Goal: Task Accomplishment & Management: Manage account settings

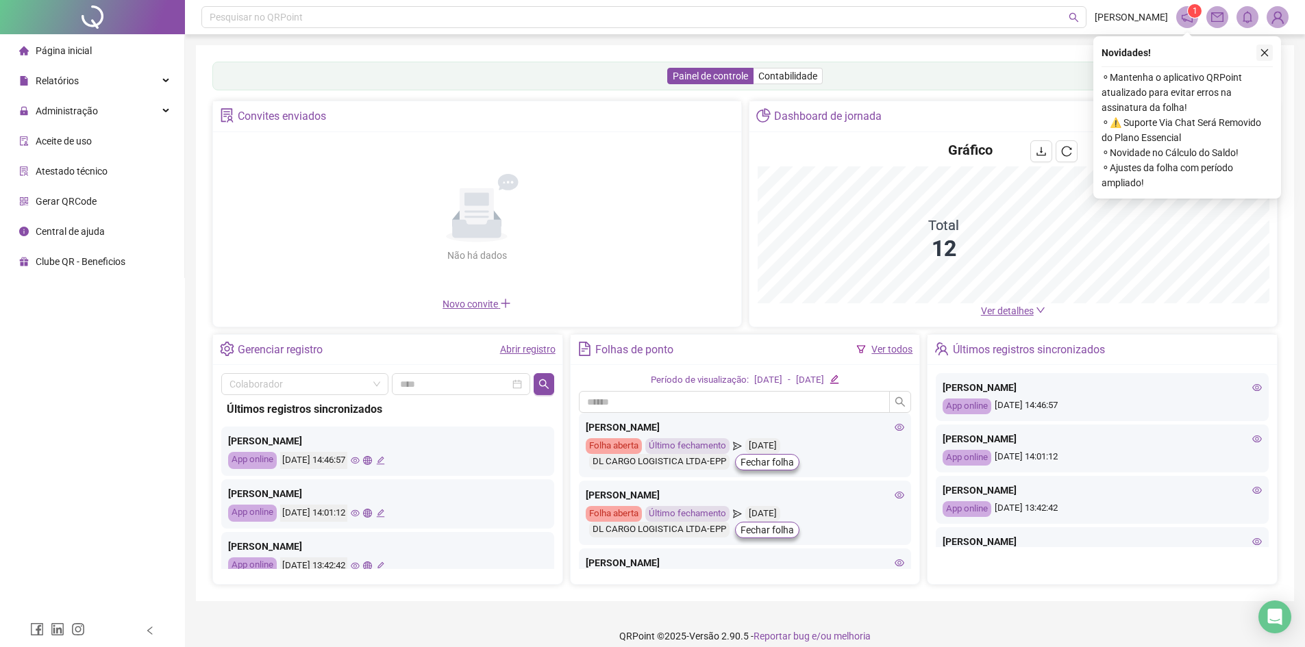
click at [1262, 53] on icon "close" at bounding box center [1264, 53] width 10 height 10
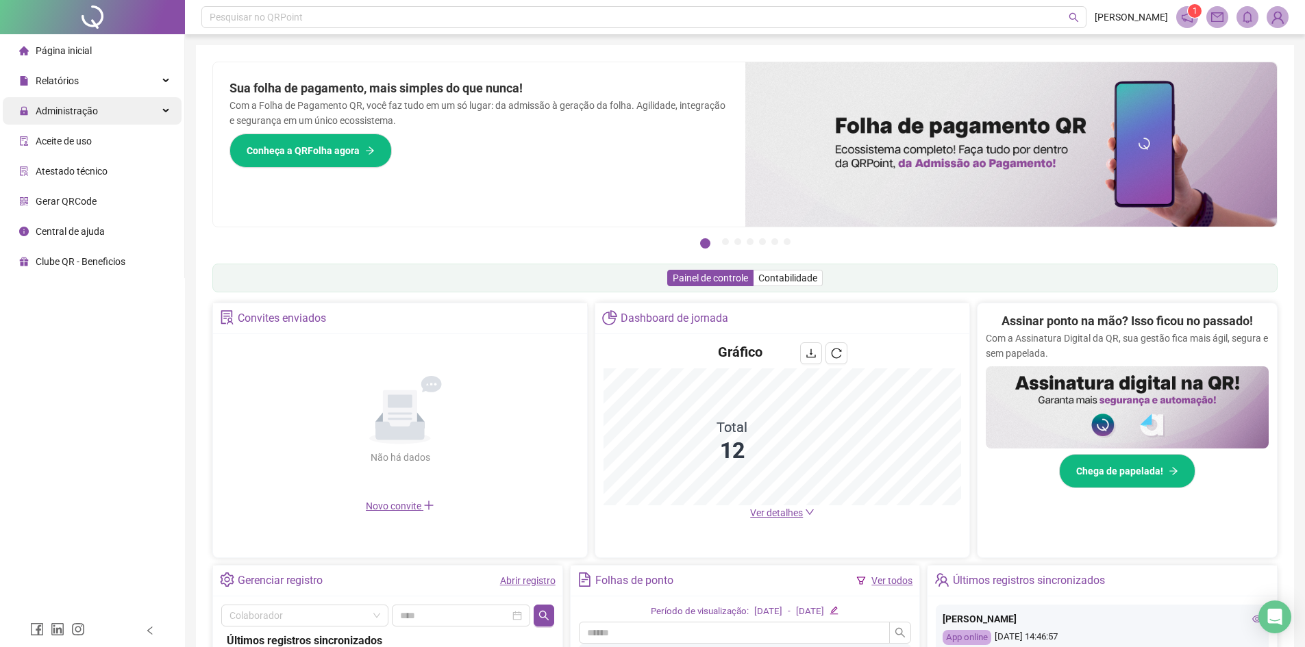
click at [57, 112] on span "Administração" at bounding box center [67, 110] width 62 height 11
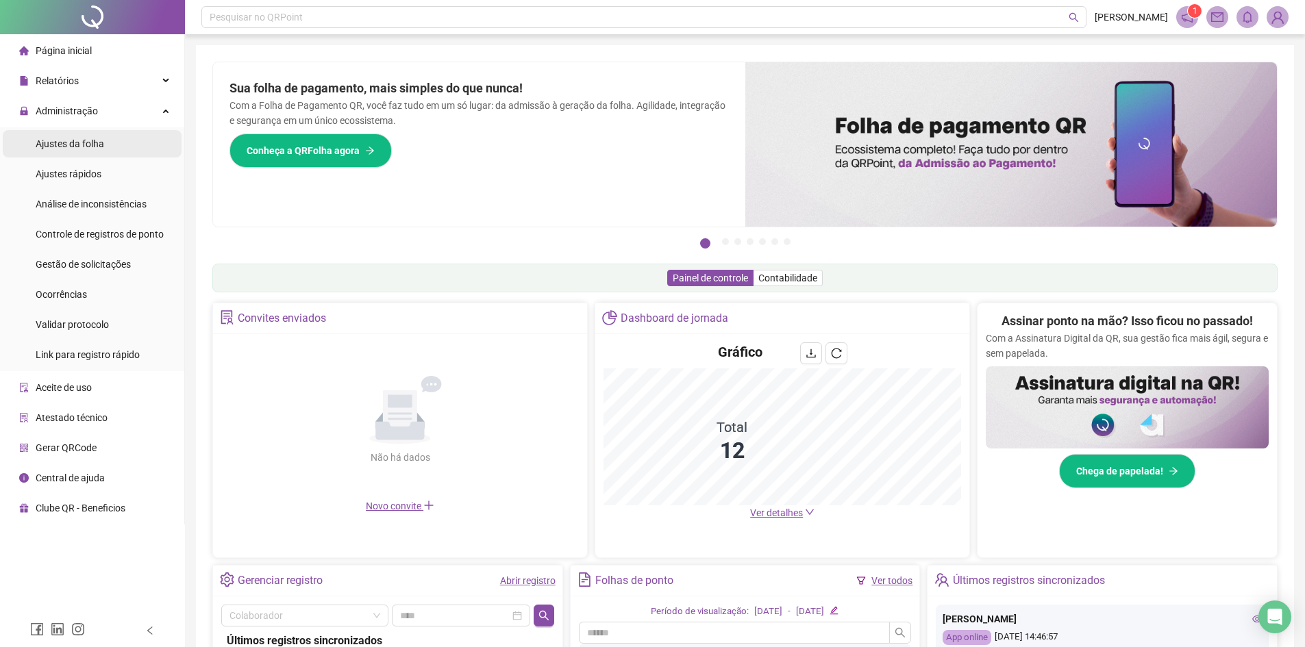
click at [64, 145] on span "Ajustes da folha" at bounding box center [70, 143] width 68 height 11
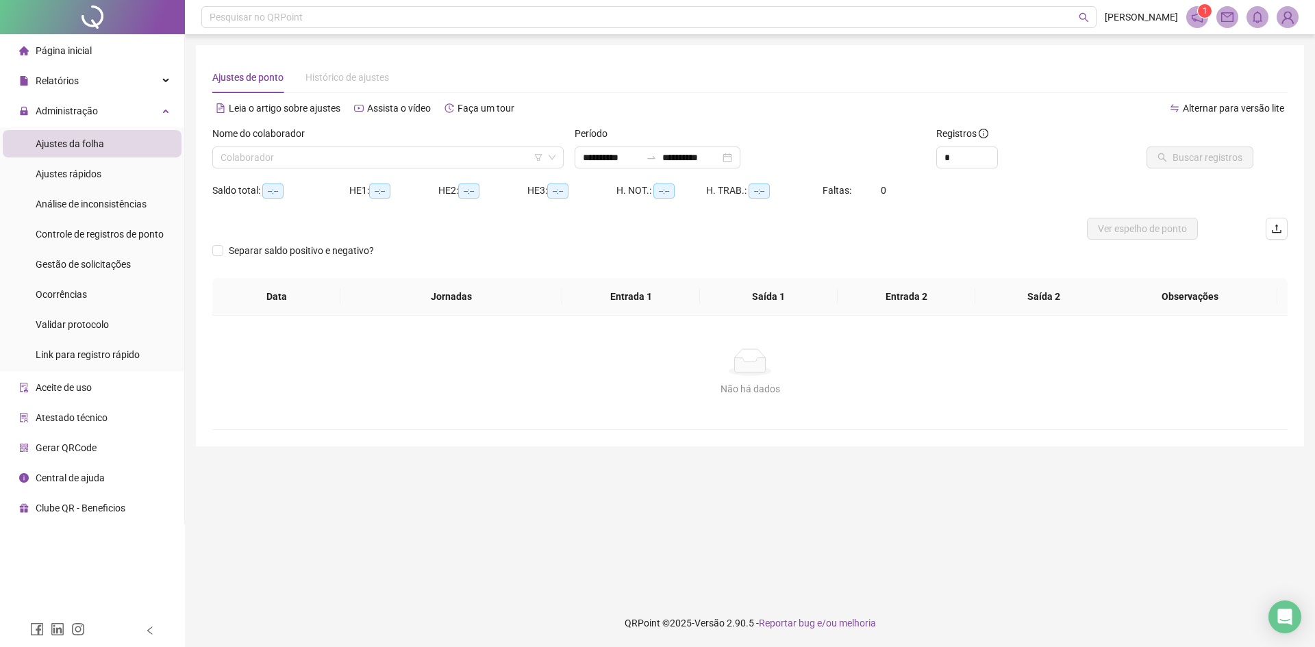
type input "**********"
click at [518, 155] on input "search" at bounding box center [382, 157] width 323 height 21
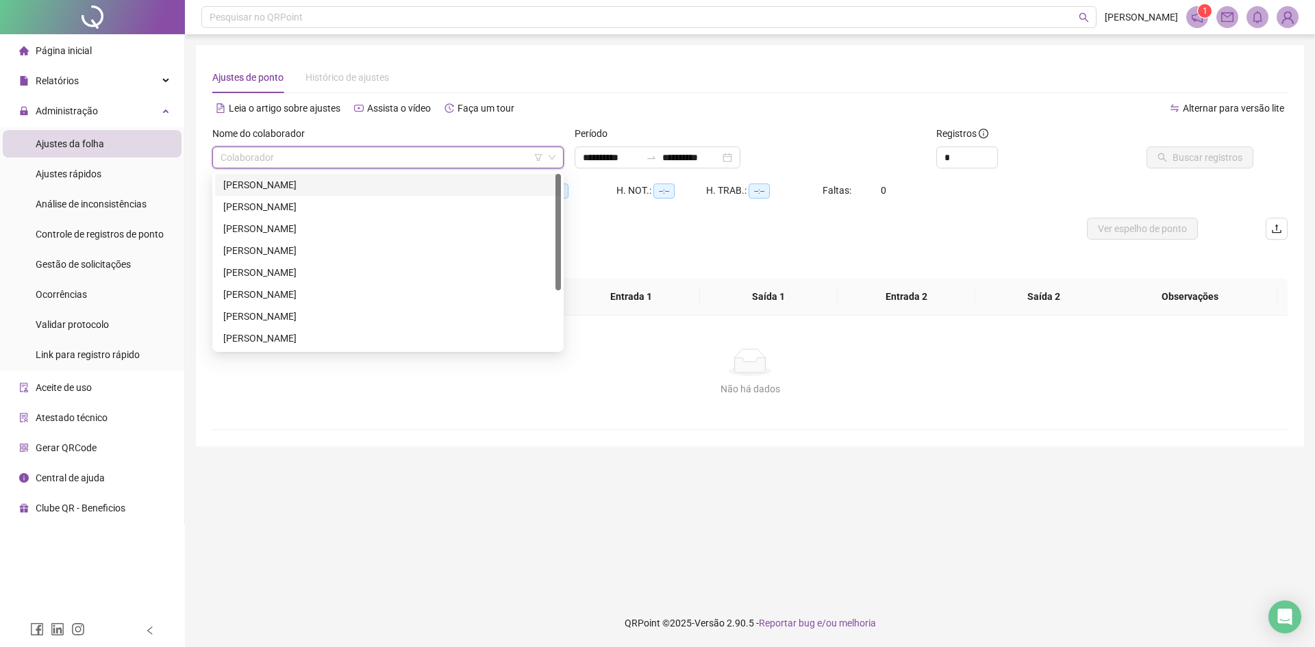
click at [339, 188] on div "[PERSON_NAME]" at bounding box center [387, 184] width 329 height 15
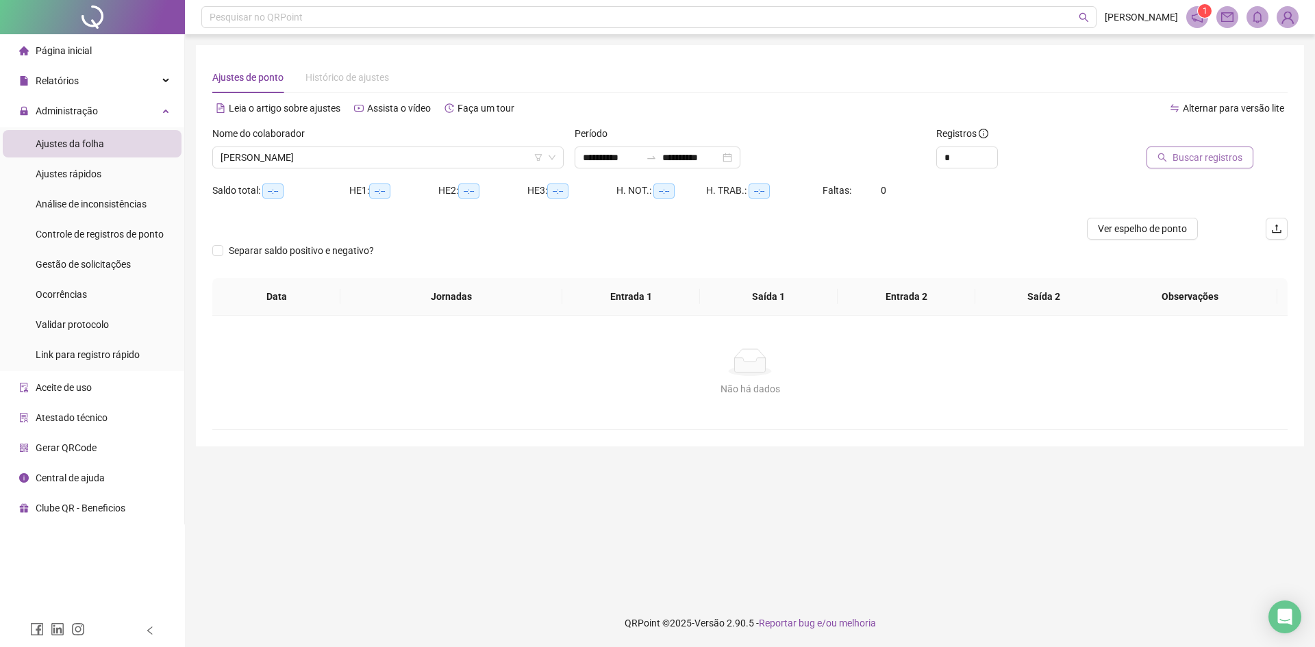
click at [1195, 166] on button "Buscar registros" at bounding box center [1199, 158] width 107 height 22
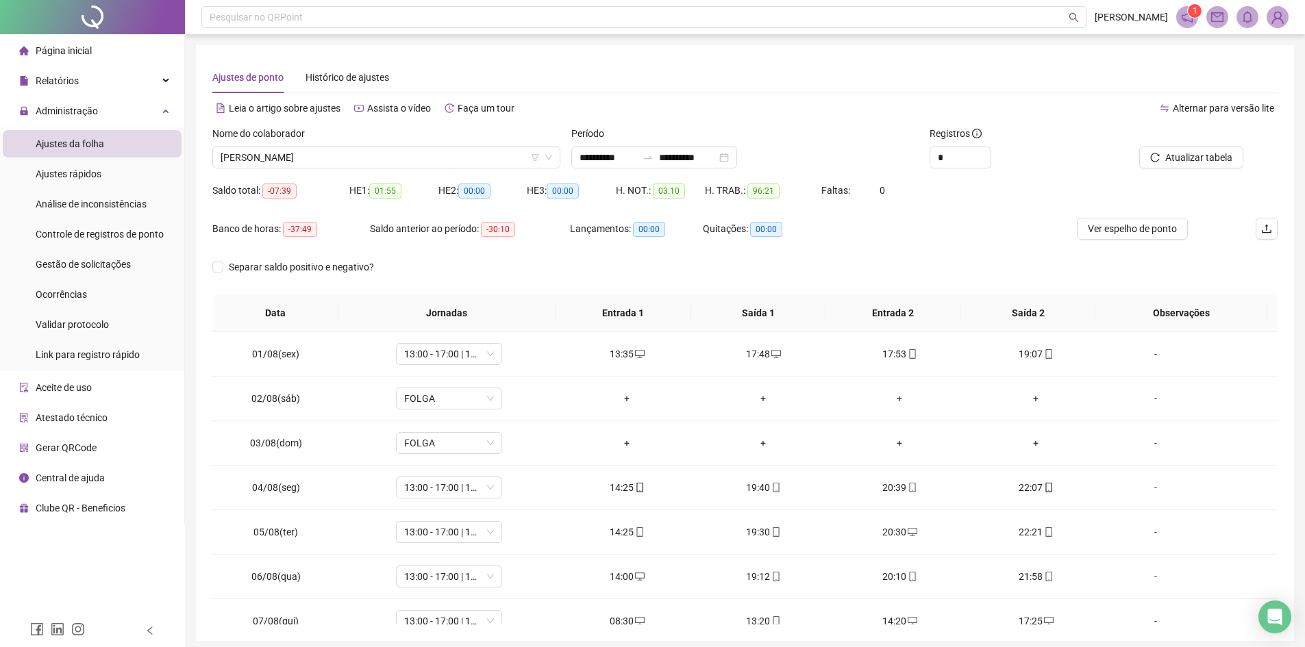
click at [1189, 14] on sup "1" at bounding box center [1195, 11] width 14 height 14
click at [1185, 18] on icon "notification" at bounding box center [1187, 17] width 12 height 12
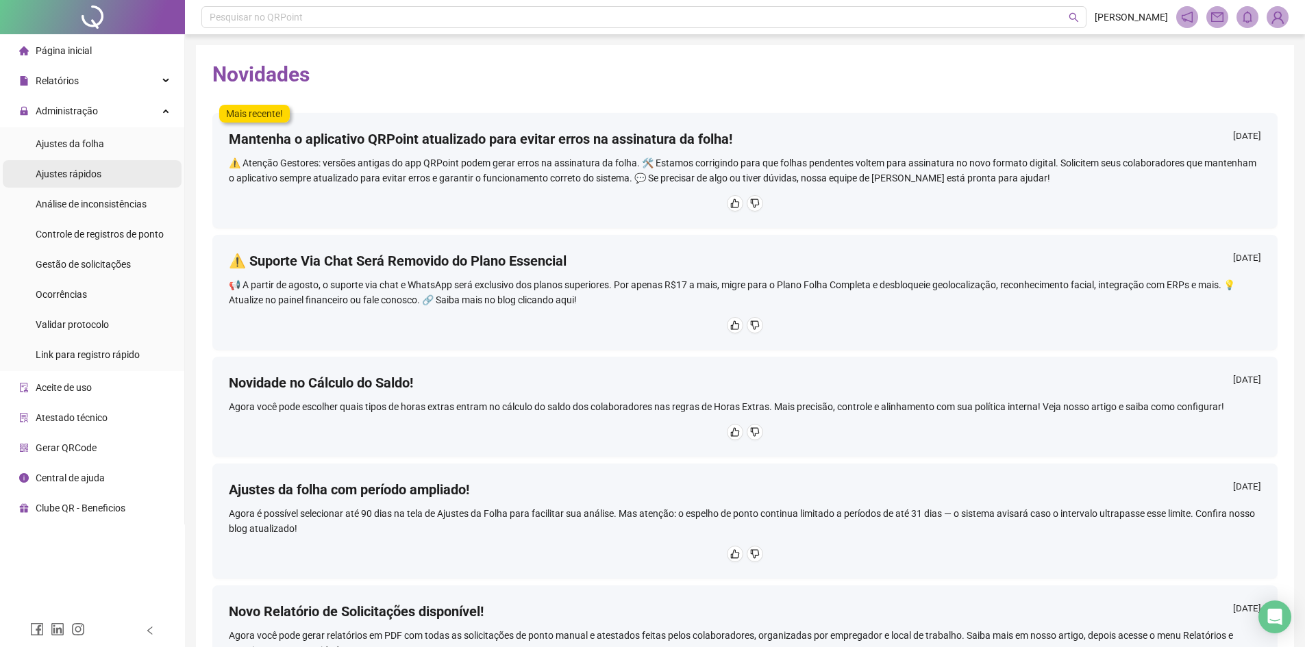
click at [74, 176] on span "Ajustes rápidos" at bounding box center [69, 173] width 66 height 11
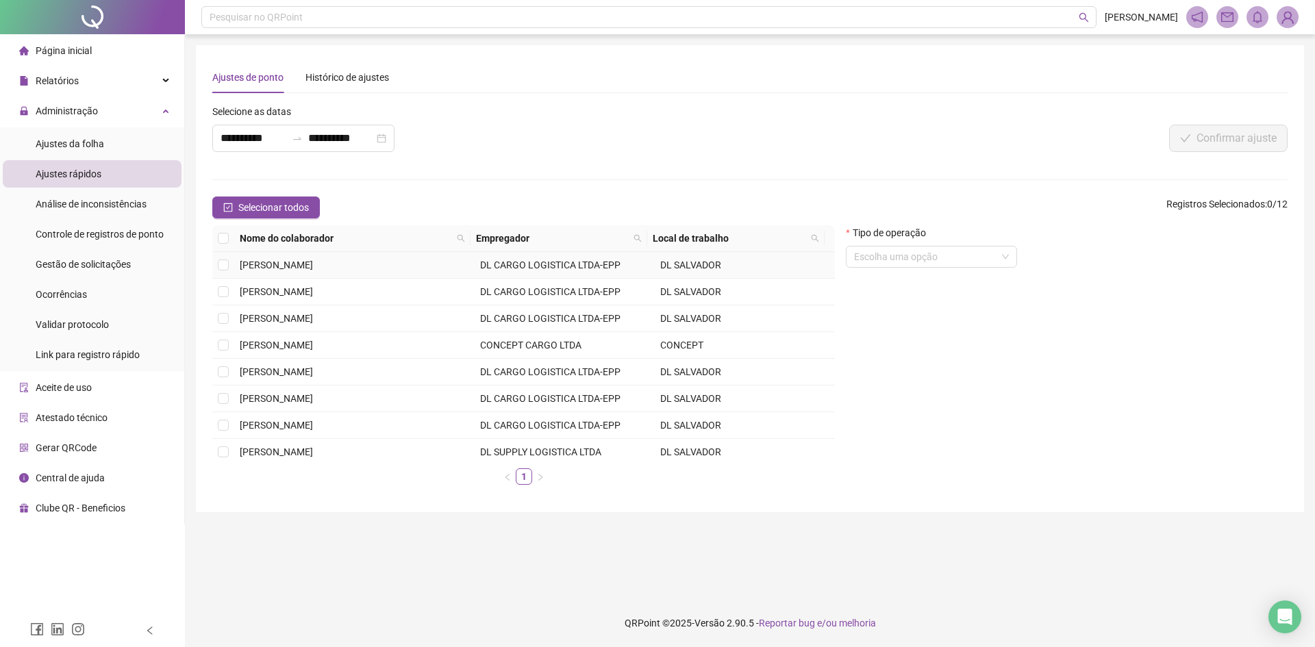
click at [313, 269] on span "[PERSON_NAME]" at bounding box center [276, 265] width 73 height 11
click at [81, 111] on span "Administração" at bounding box center [67, 110] width 62 height 11
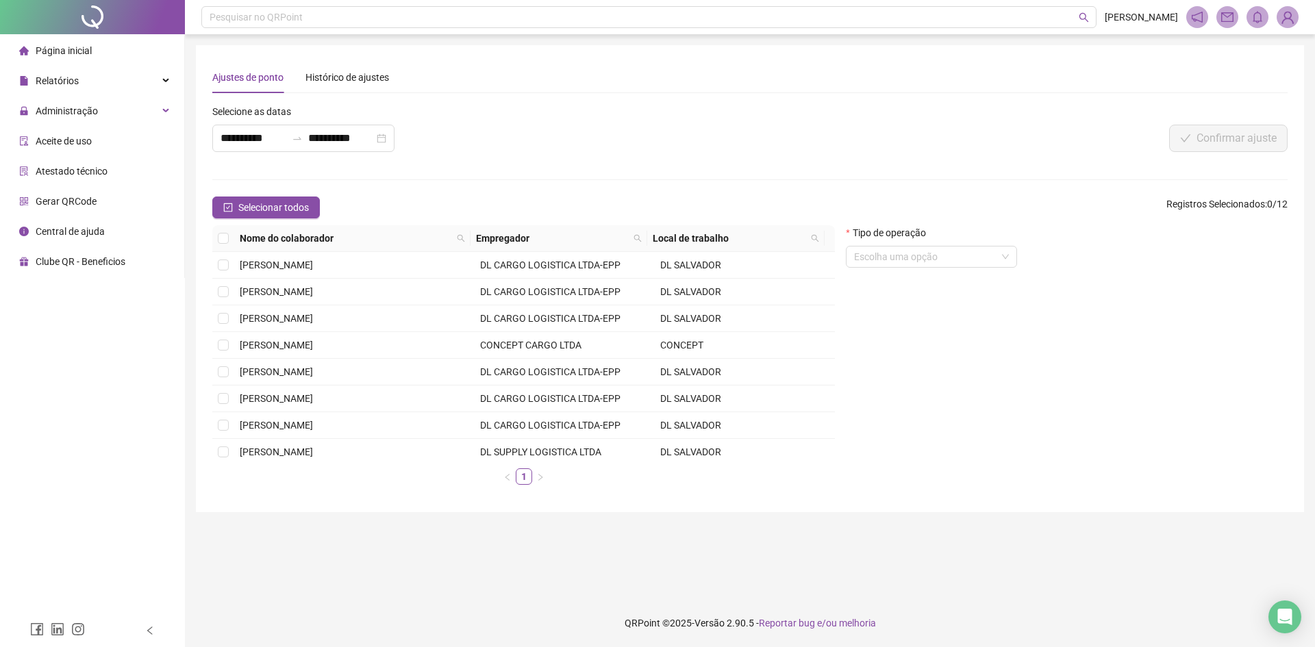
click at [81, 168] on span "Atestado técnico" at bounding box center [72, 171] width 72 height 11
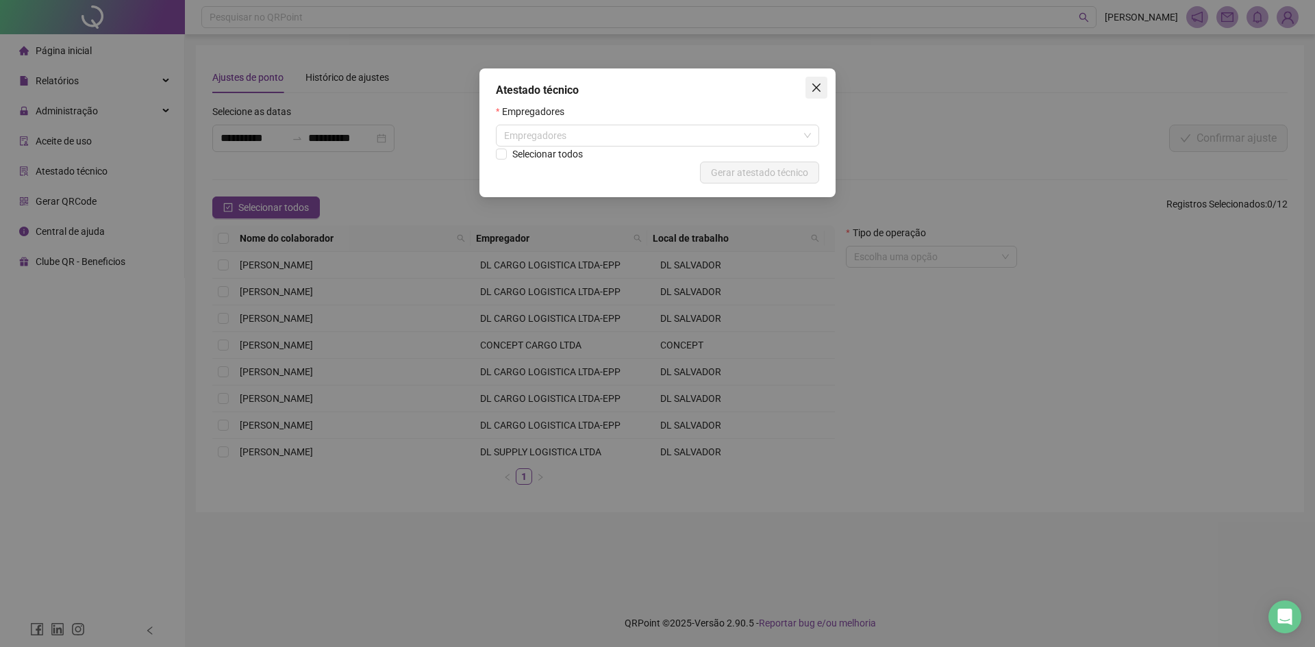
click at [816, 88] on icon "close" at bounding box center [816, 88] width 8 height 8
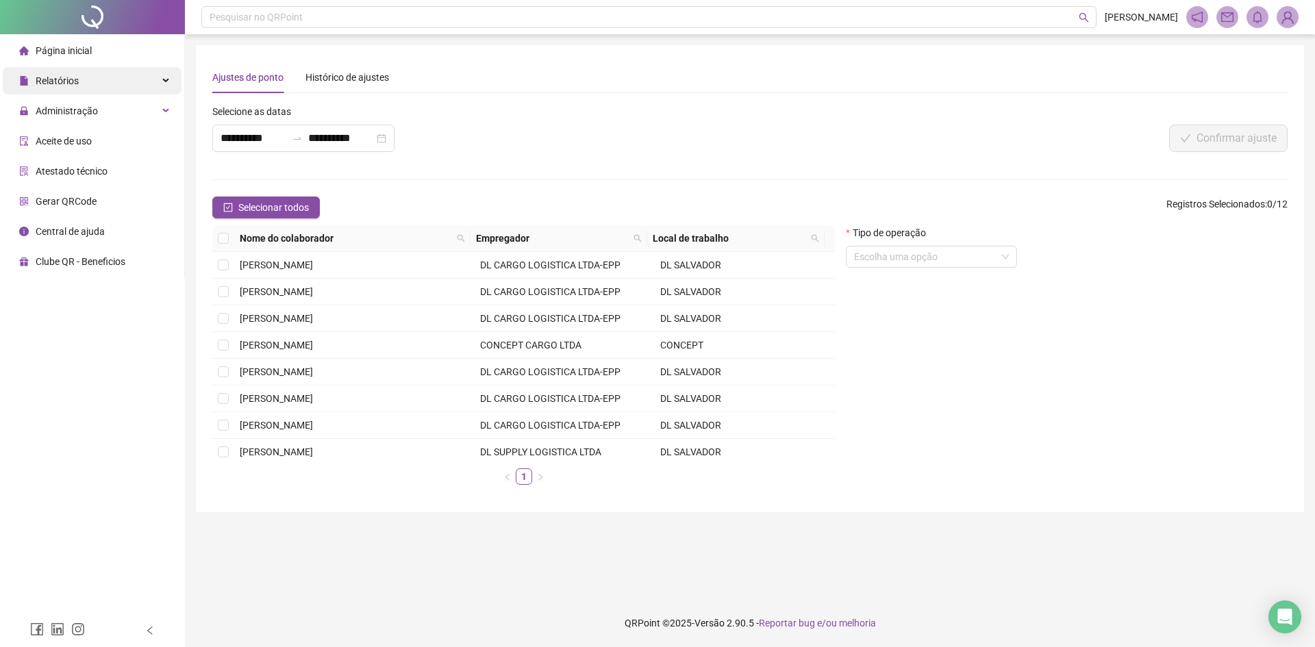
click at [68, 86] on span "Relatórios" at bounding box center [57, 80] width 43 height 11
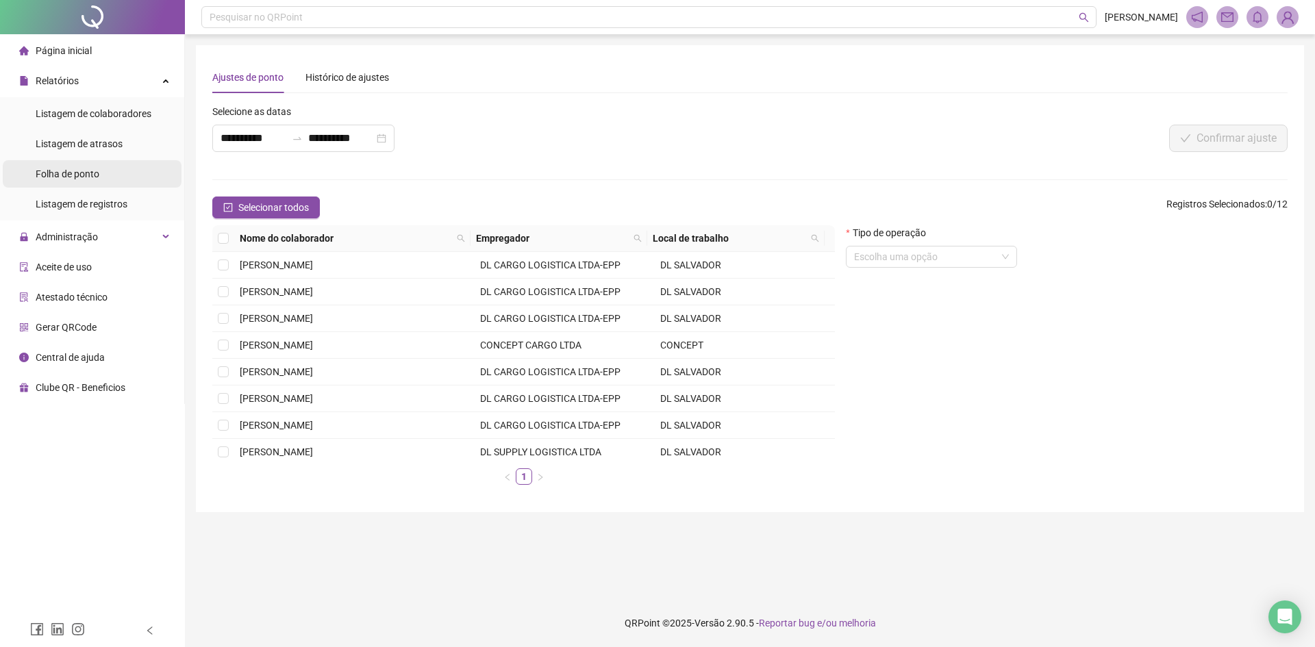
click at [87, 177] on span "Folha de ponto" at bounding box center [68, 173] width 64 height 11
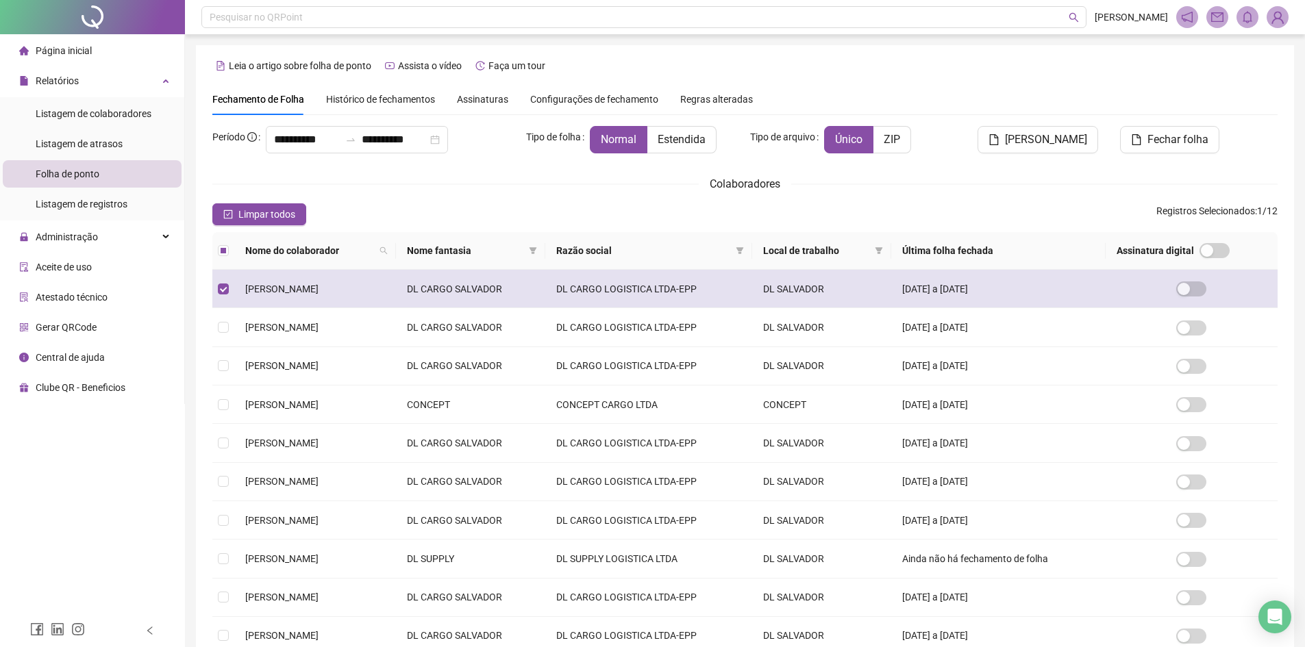
click at [996, 294] on td "[DATE] a [DATE]" at bounding box center [998, 289] width 214 height 38
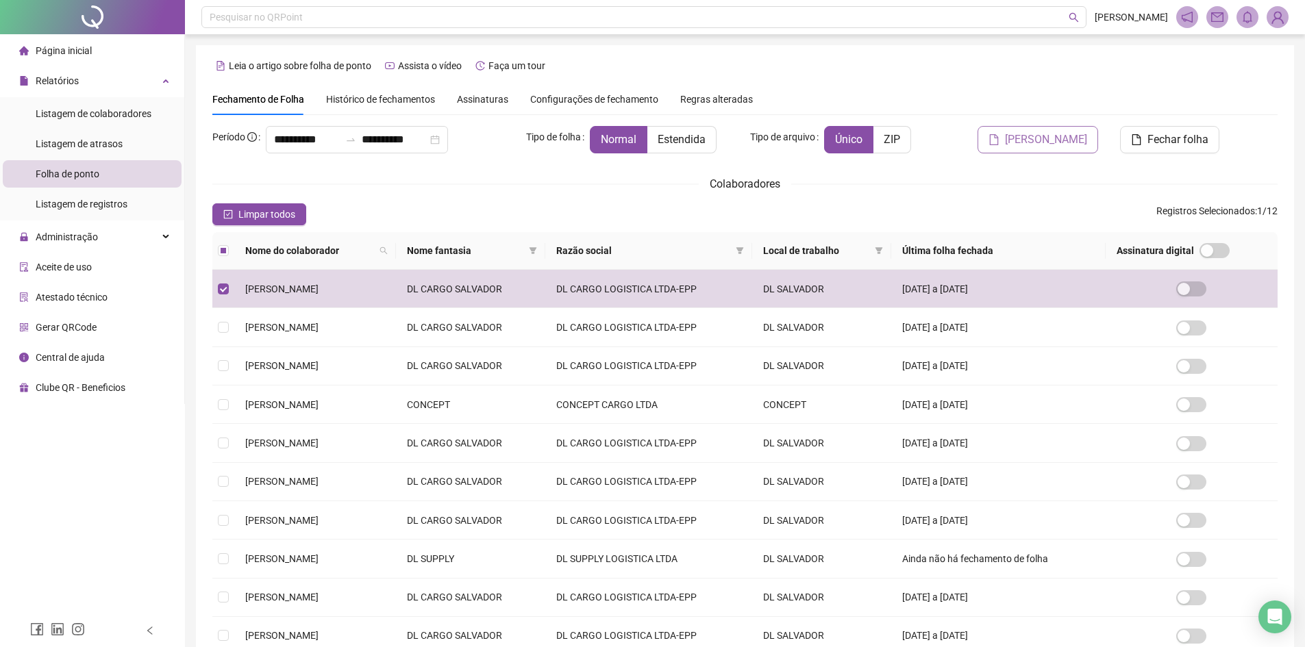
click at [1039, 142] on span "[PERSON_NAME]" at bounding box center [1046, 139] width 82 height 16
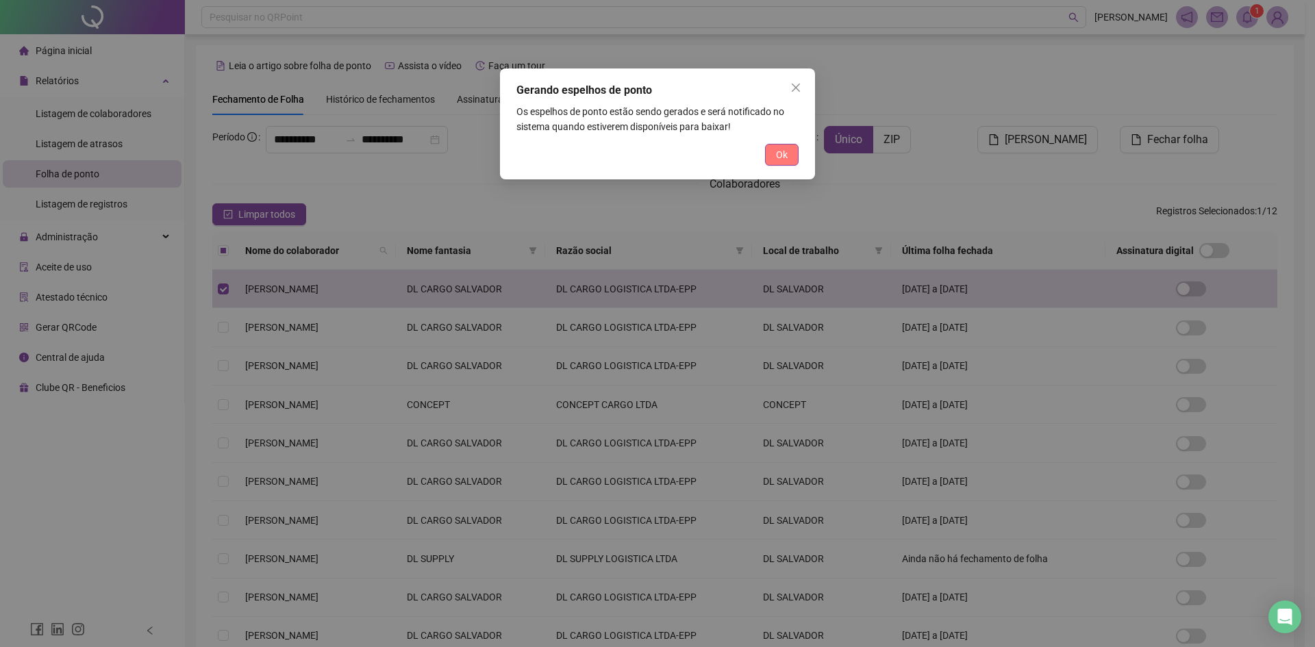
click at [776, 154] on span "Ok" at bounding box center [782, 154] width 12 height 15
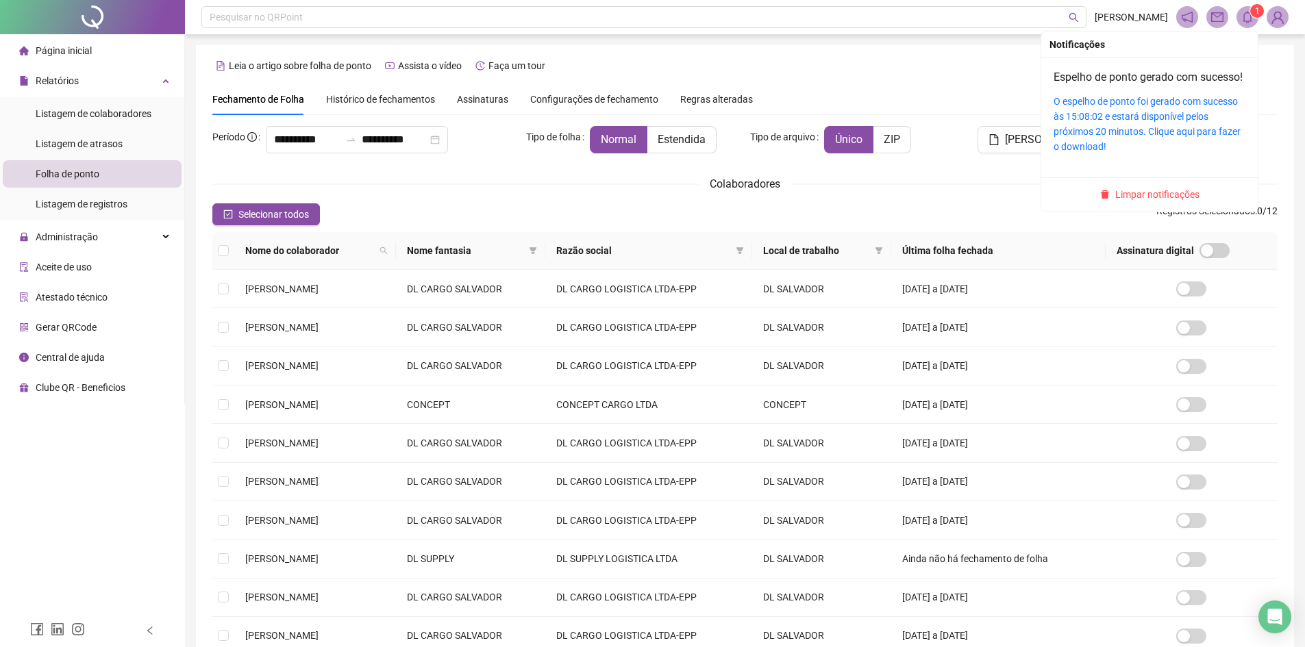
click at [1251, 21] on icon "bell" at bounding box center [1247, 17] width 12 height 12
click at [1143, 129] on link "O espelho de ponto foi gerado com sucesso às 15:08:02 e estará disponível pelos…" at bounding box center [1146, 124] width 187 height 56
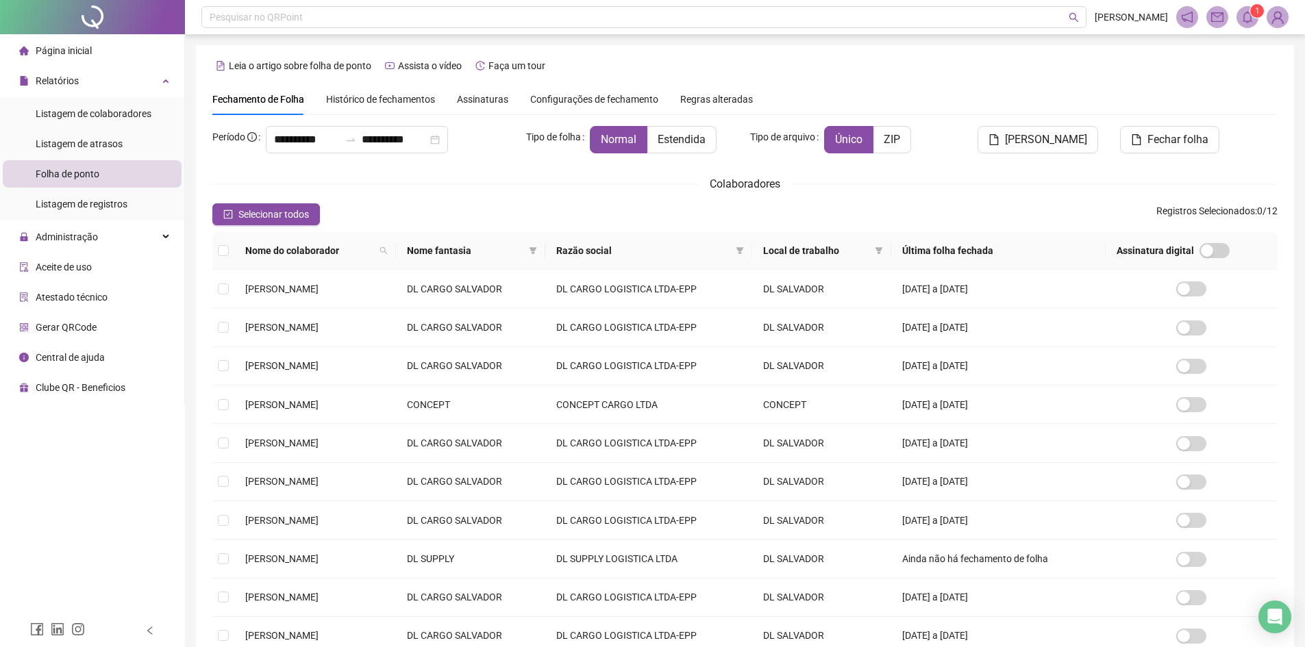
click at [386, 99] on span "Histórico de fechamentos" at bounding box center [380, 99] width 109 height 11
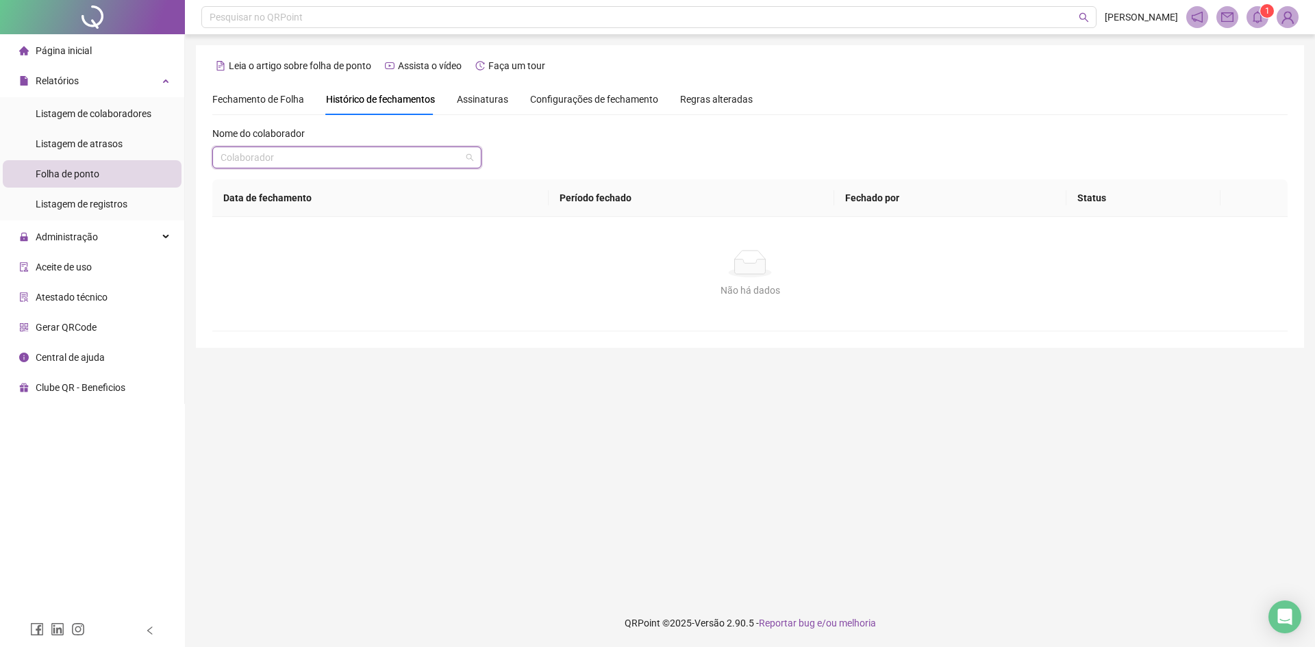
click at [304, 148] on input "search" at bounding box center [341, 157] width 240 height 21
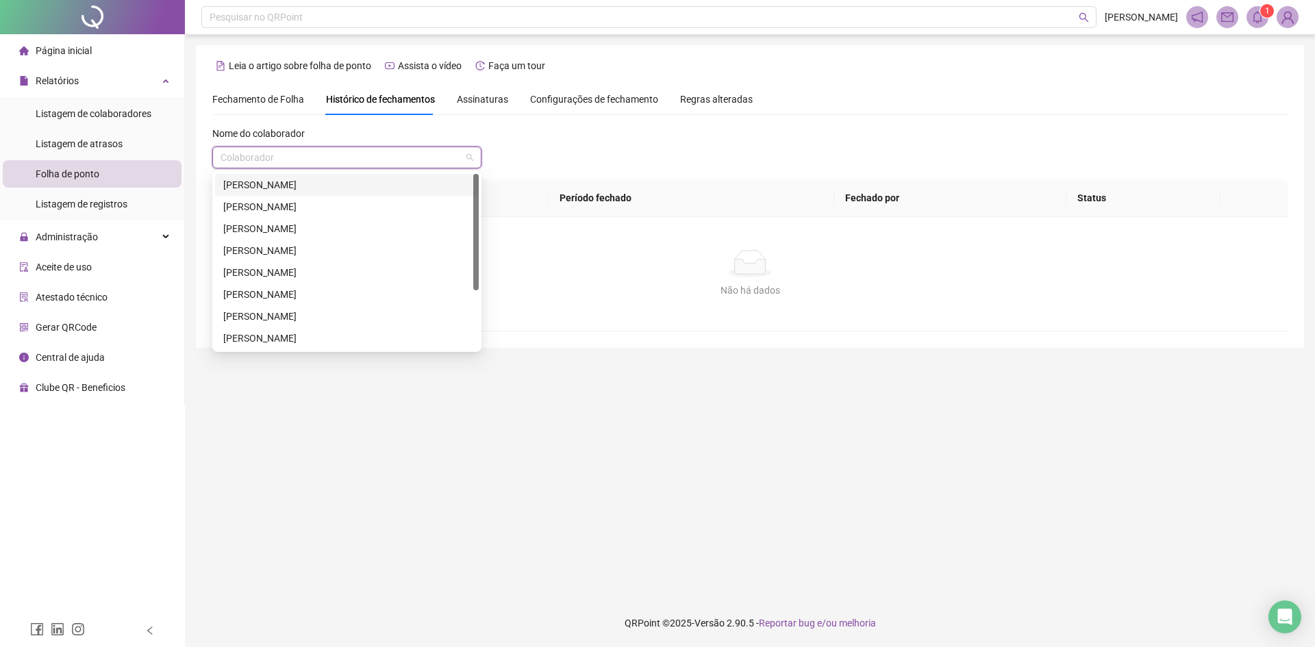
click at [286, 185] on div "[PERSON_NAME]" at bounding box center [346, 184] width 247 height 15
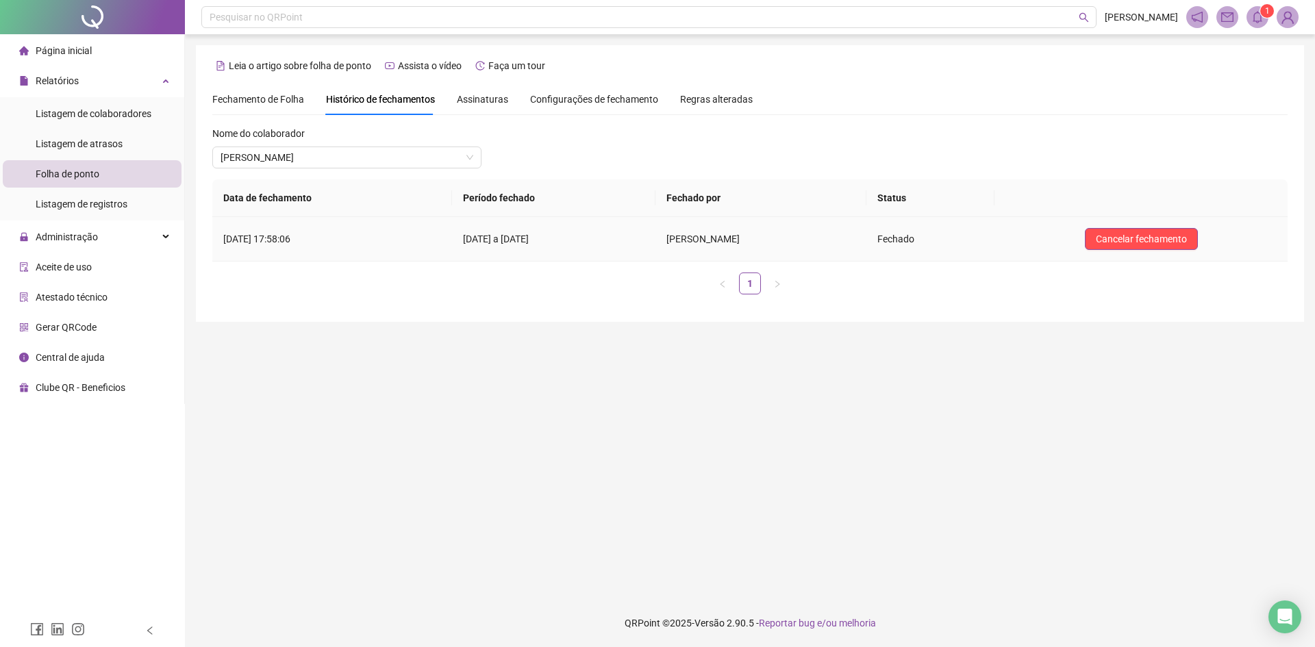
click at [914, 243] on span "Fechado" at bounding box center [895, 239] width 37 height 11
click at [742, 244] on span "EDUARDO DOS SANTOS CARDOSO" at bounding box center [703, 239] width 75 height 11
click at [462, 241] on td "03/07/2025 a 31/07/2025" at bounding box center [553, 239] width 203 height 45
click at [247, 242] on td "01/08/2025 às 17:58:06" at bounding box center [332, 239] width 240 height 45
click at [491, 103] on span "Assinaturas" at bounding box center [482, 100] width 51 height 10
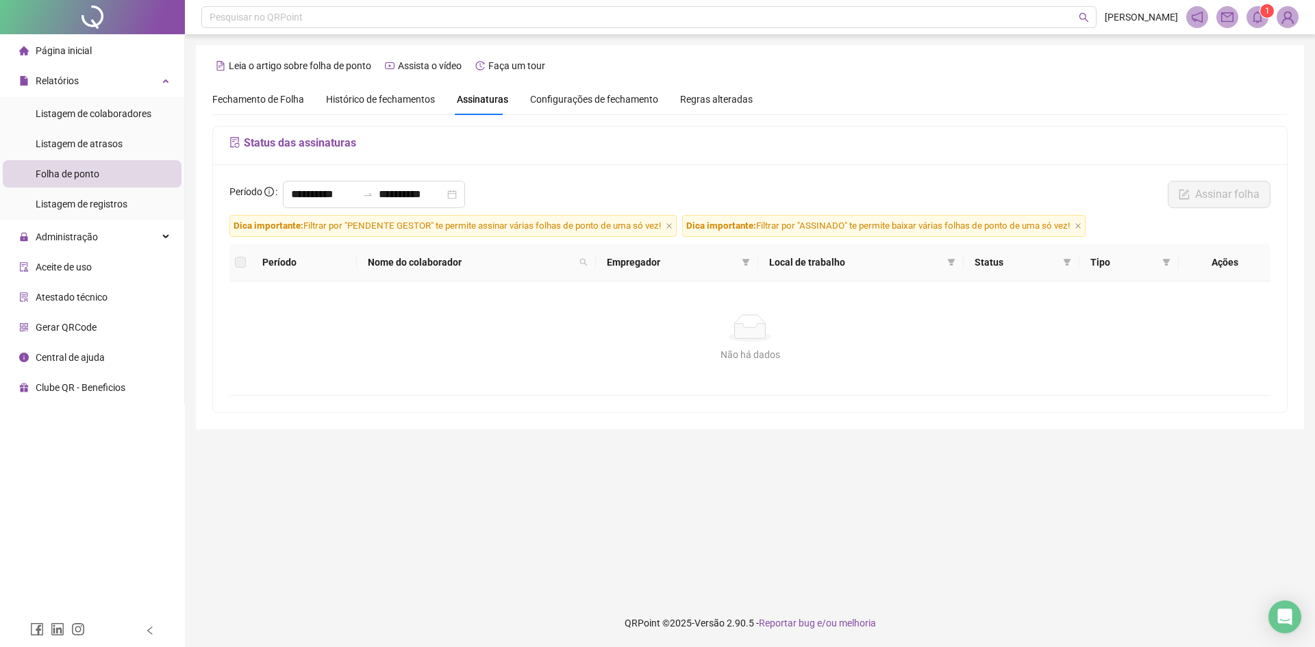
click at [564, 101] on span "Configurações de fechamento" at bounding box center [594, 100] width 128 height 10
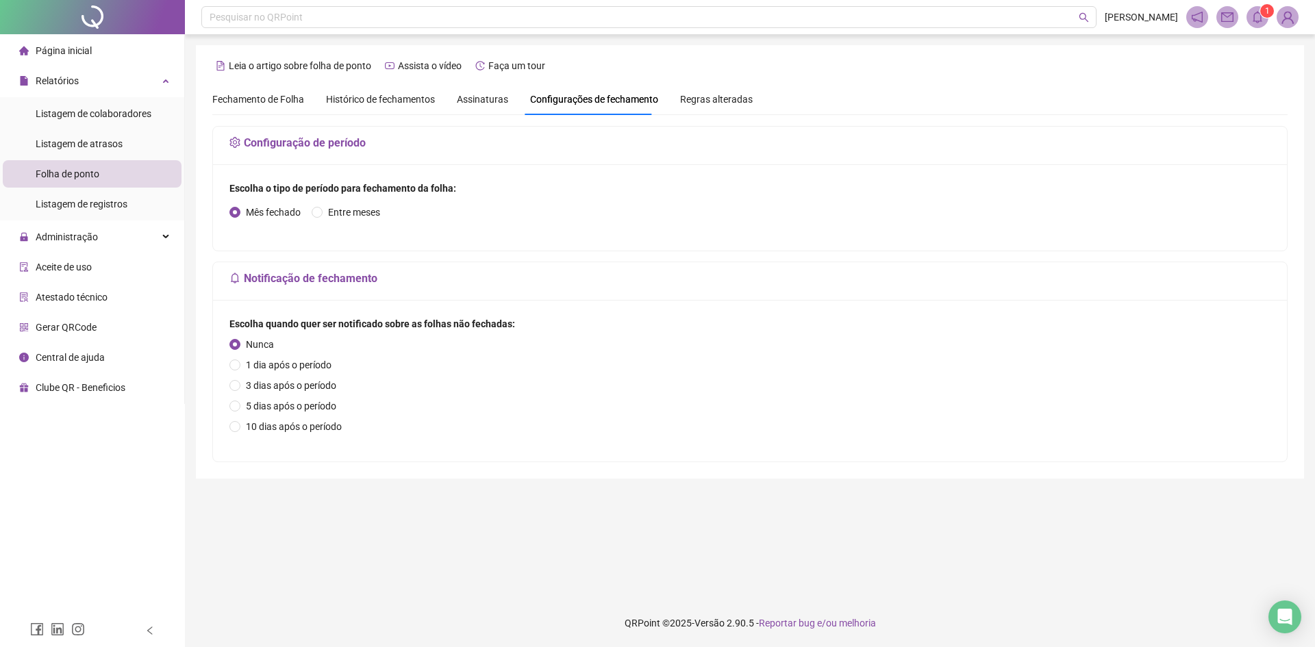
click at [705, 105] on div "Regras alteradas" at bounding box center [716, 99] width 73 height 15
click at [240, 103] on span "Fechamento de Folha" at bounding box center [258, 99] width 92 height 11
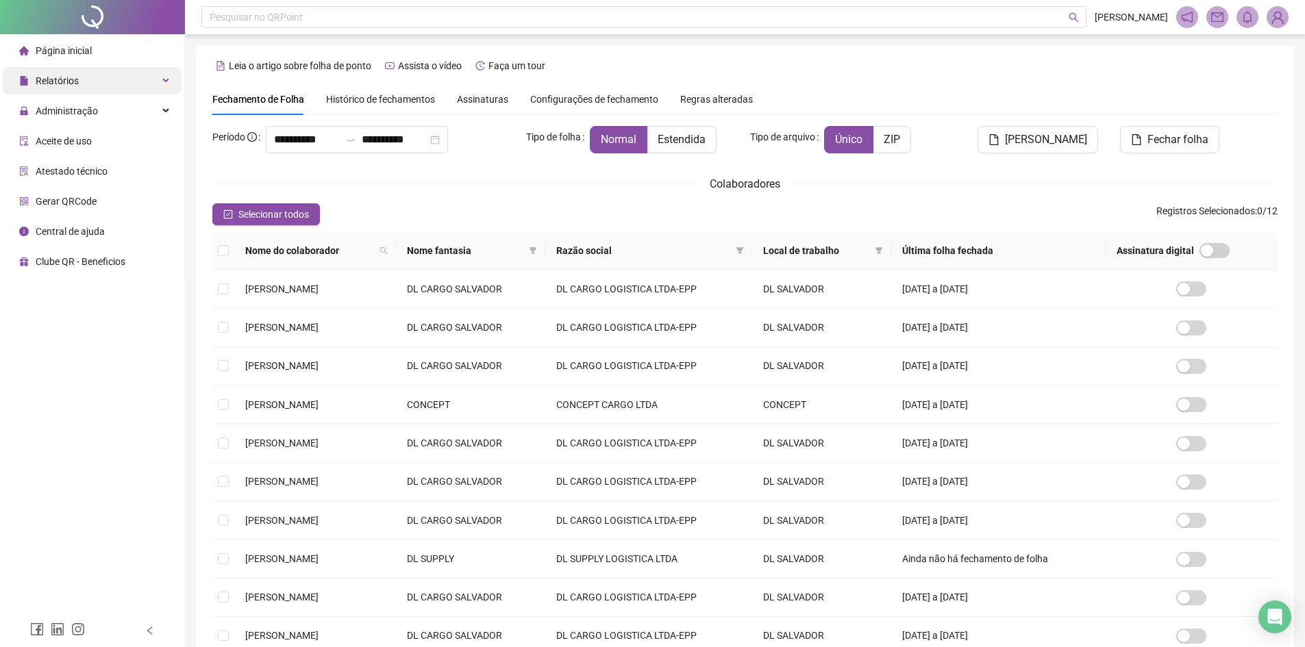
click at [84, 79] on div "Relatórios" at bounding box center [92, 80] width 179 height 27
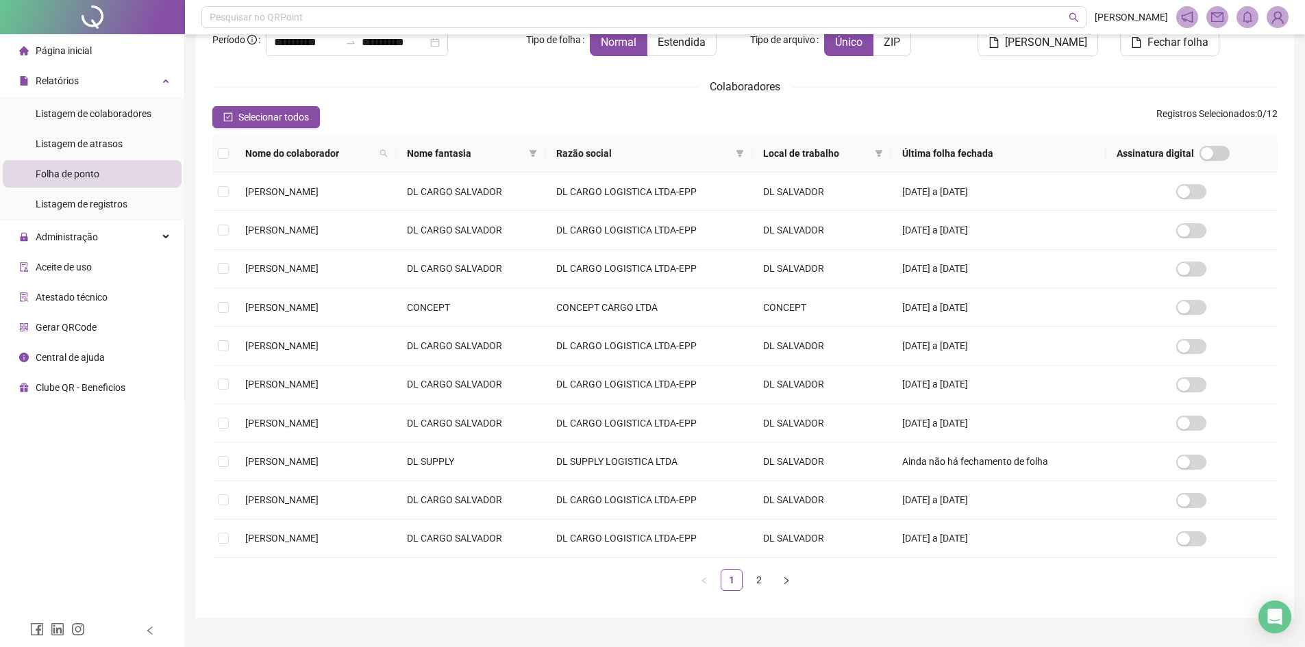
scroll to position [129, 0]
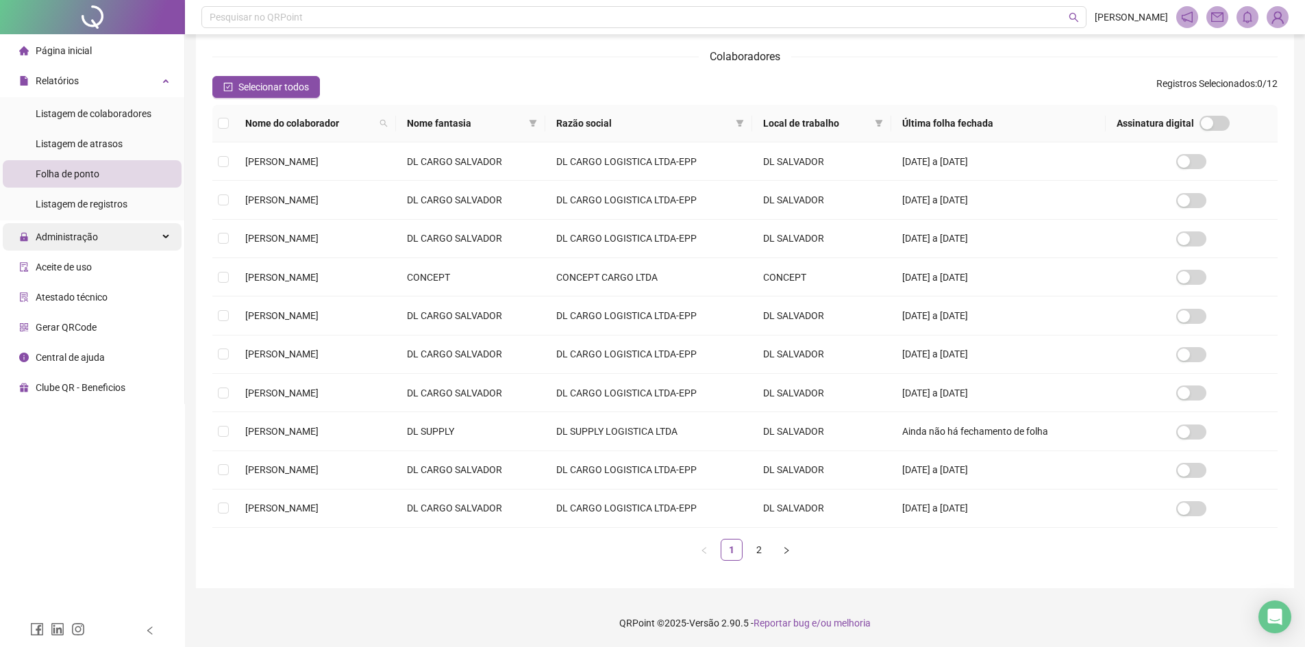
click at [138, 240] on div "Administração" at bounding box center [92, 236] width 179 height 27
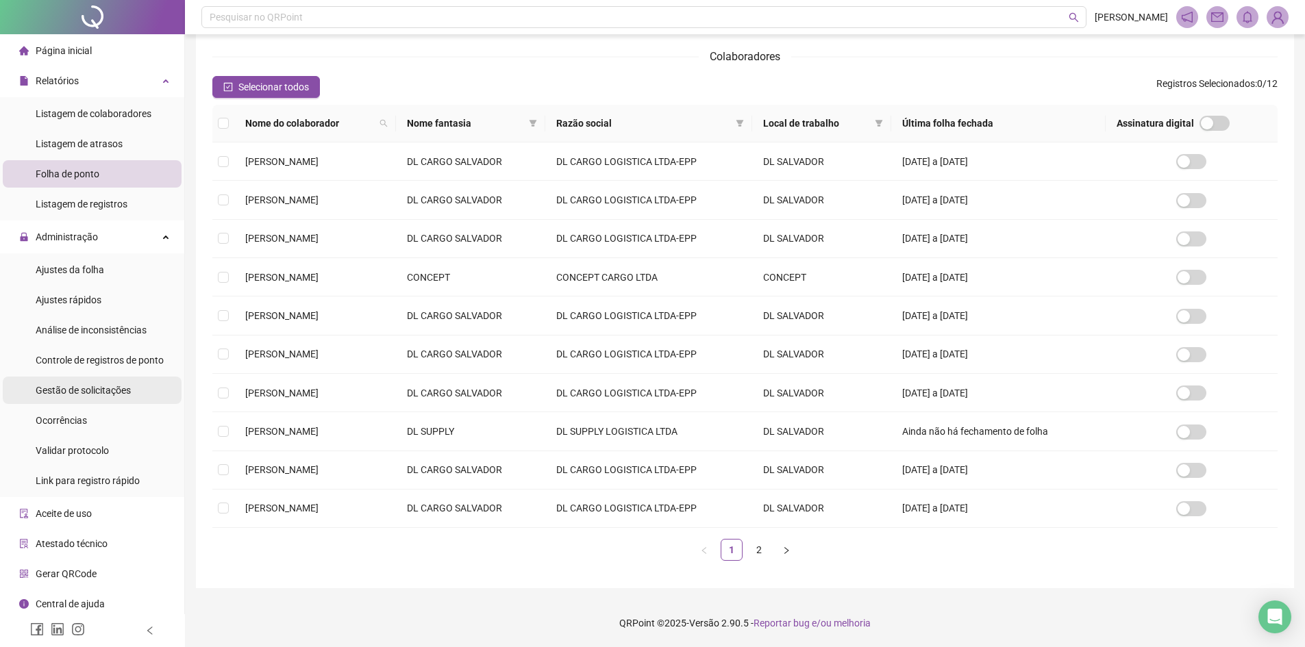
click at [90, 385] on span "Gestão de solicitações" at bounding box center [83, 390] width 95 height 11
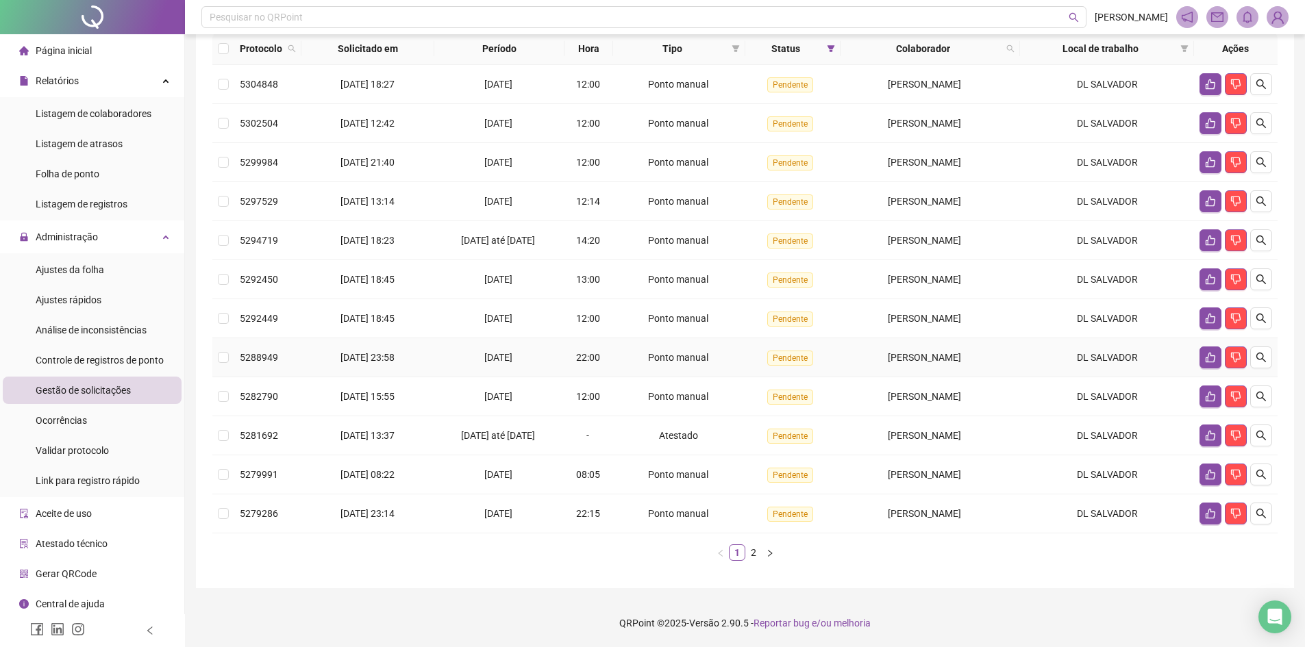
scroll to position [155, 0]
click at [757, 553] on link "2" at bounding box center [753, 552] width 15 height 15
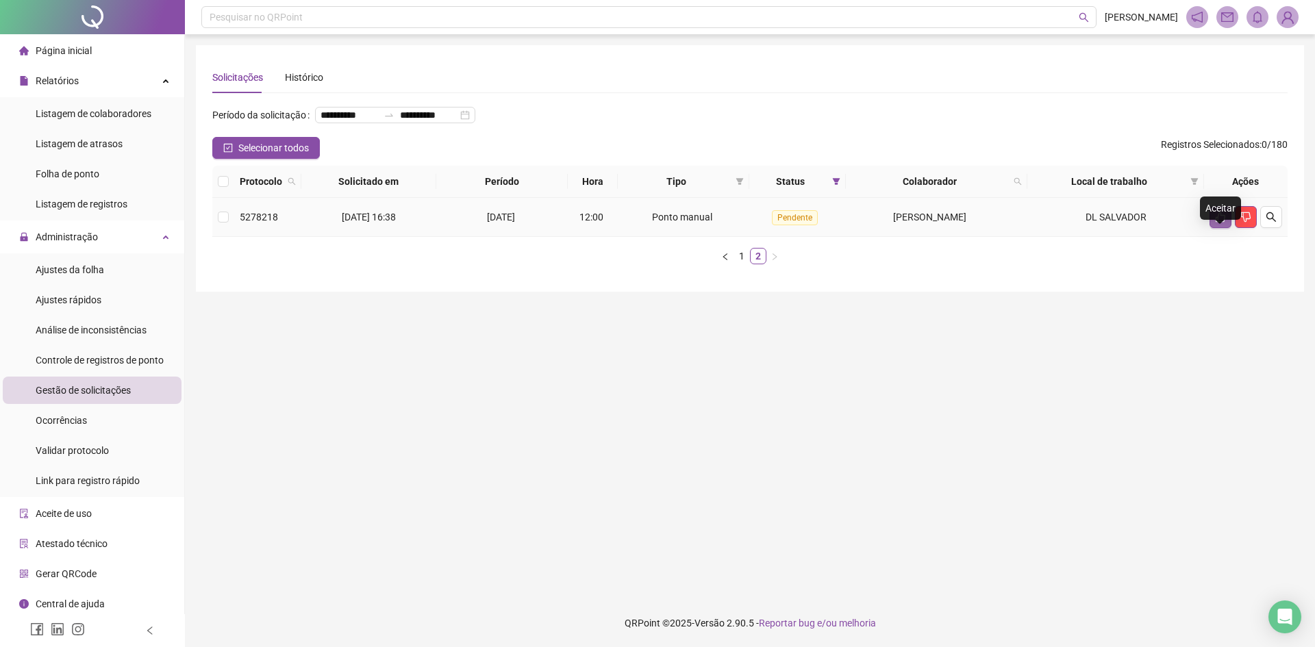
click at [1217, 223] on icon "like" at bounding box center [1220, 217] width 11 height 11
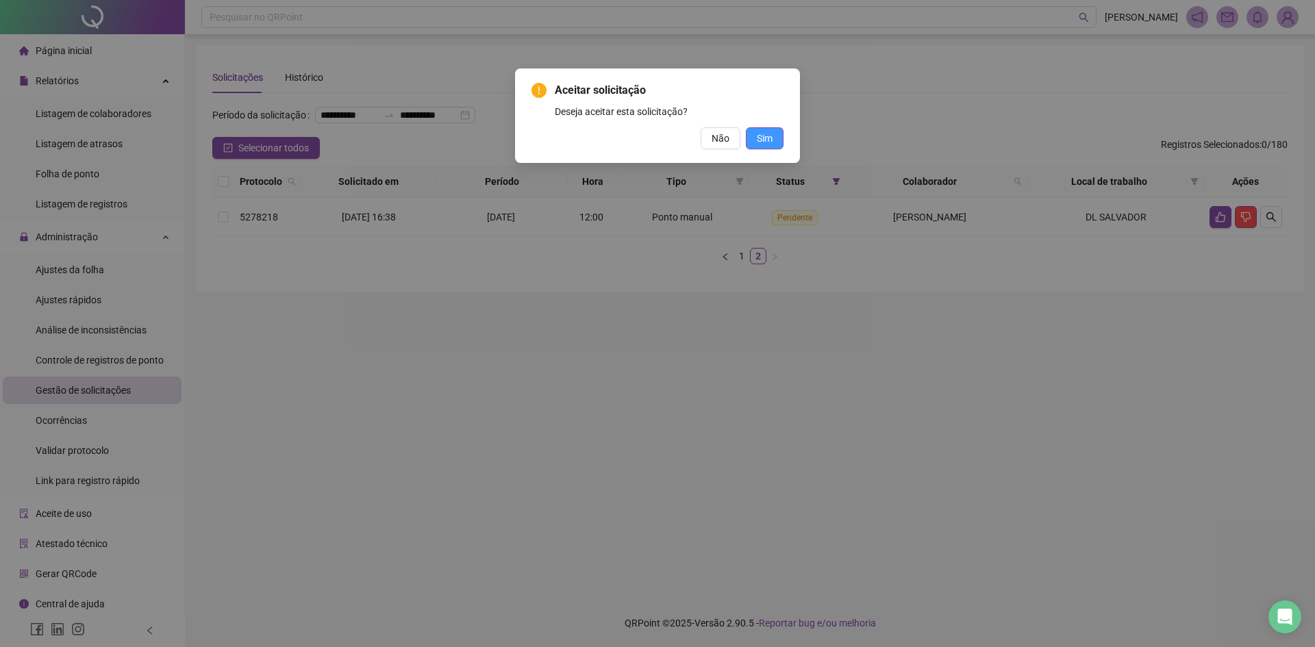
click at [762, 138] on span "Sim" at bounding box center [765, 138] width 16 height 15
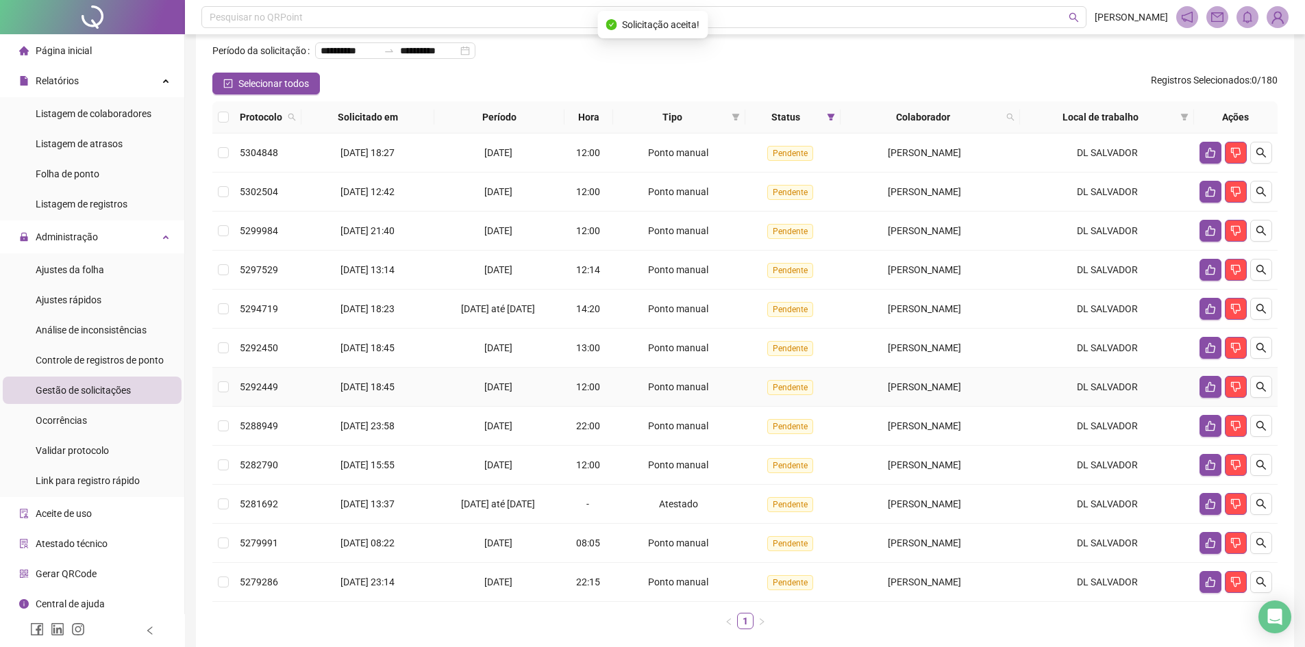
scroll to position [155, 0]
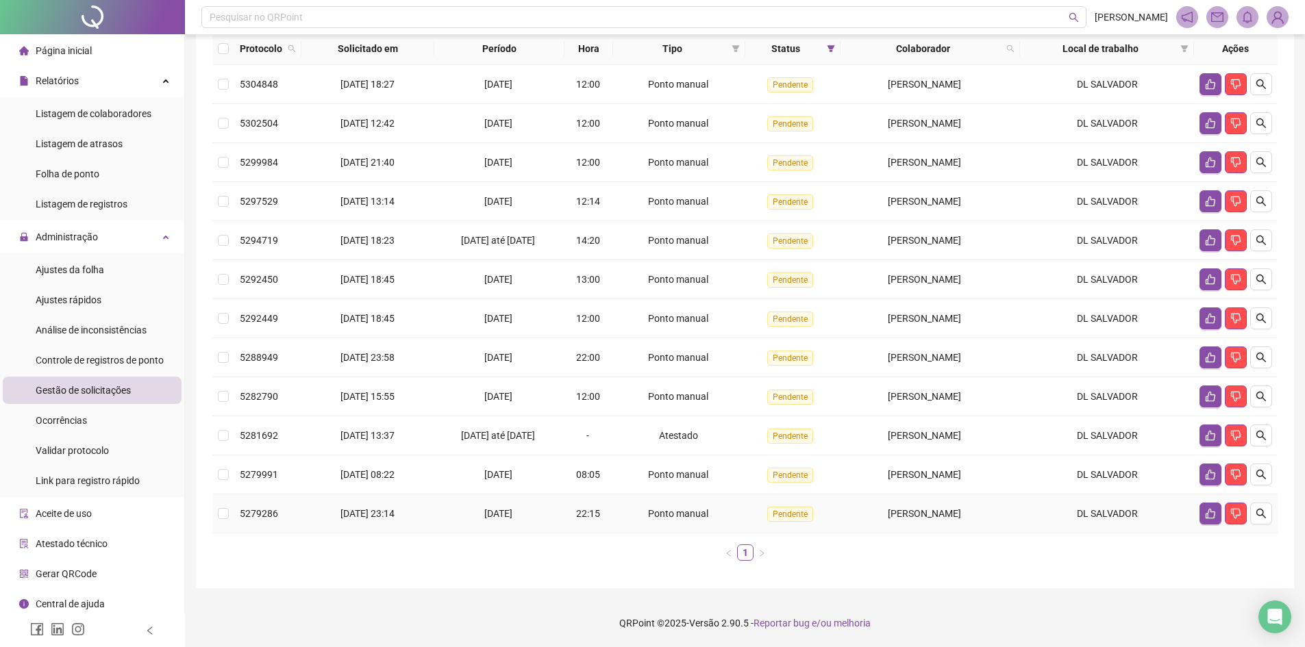
click at [1130, 518] on td "DL SALVADOR" at bounding box center [1107, 513] width 174 height 39
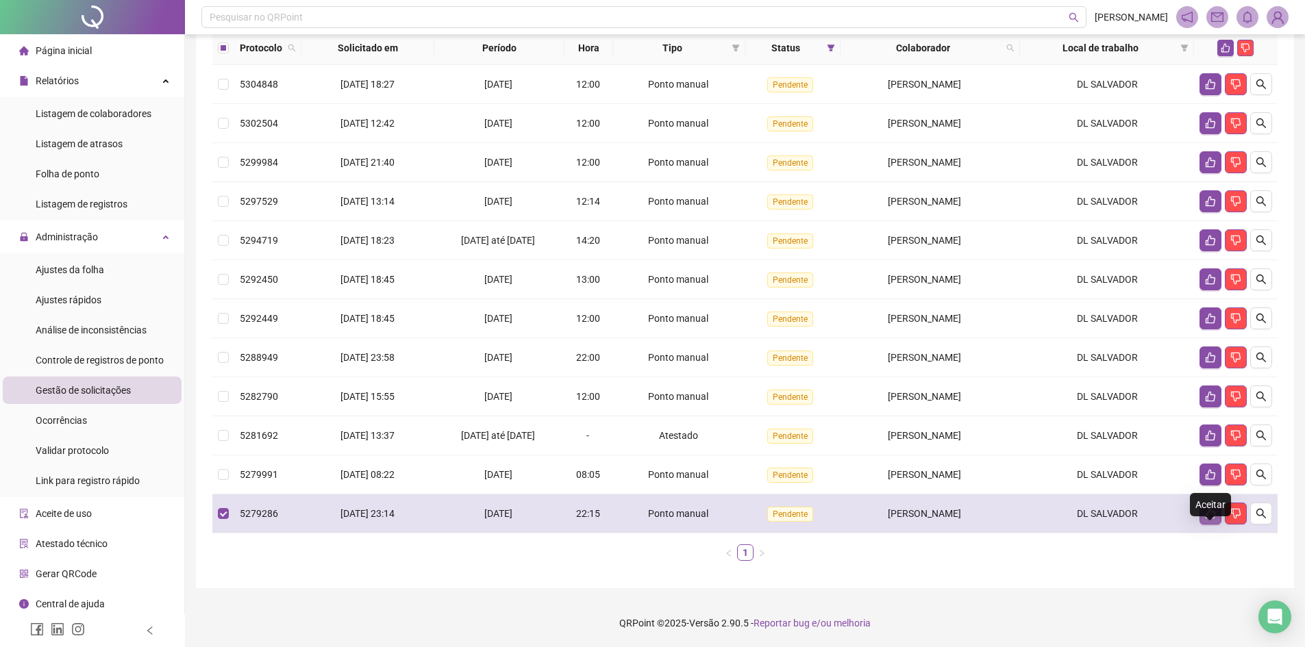
click at [1211, 514] on icon "like" at bounding box center [1210, 514] width 10 height 10
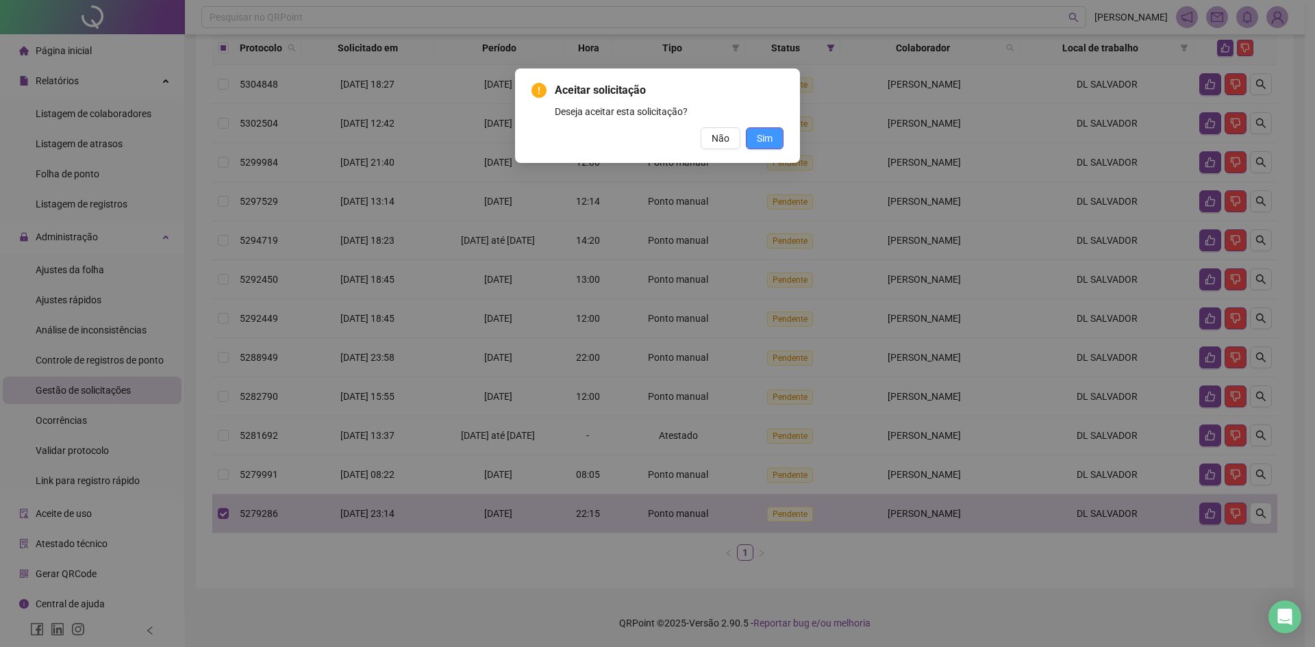
click at [767, 137] on span "Sim" at bounding box center [765, 138] width 16 height 15
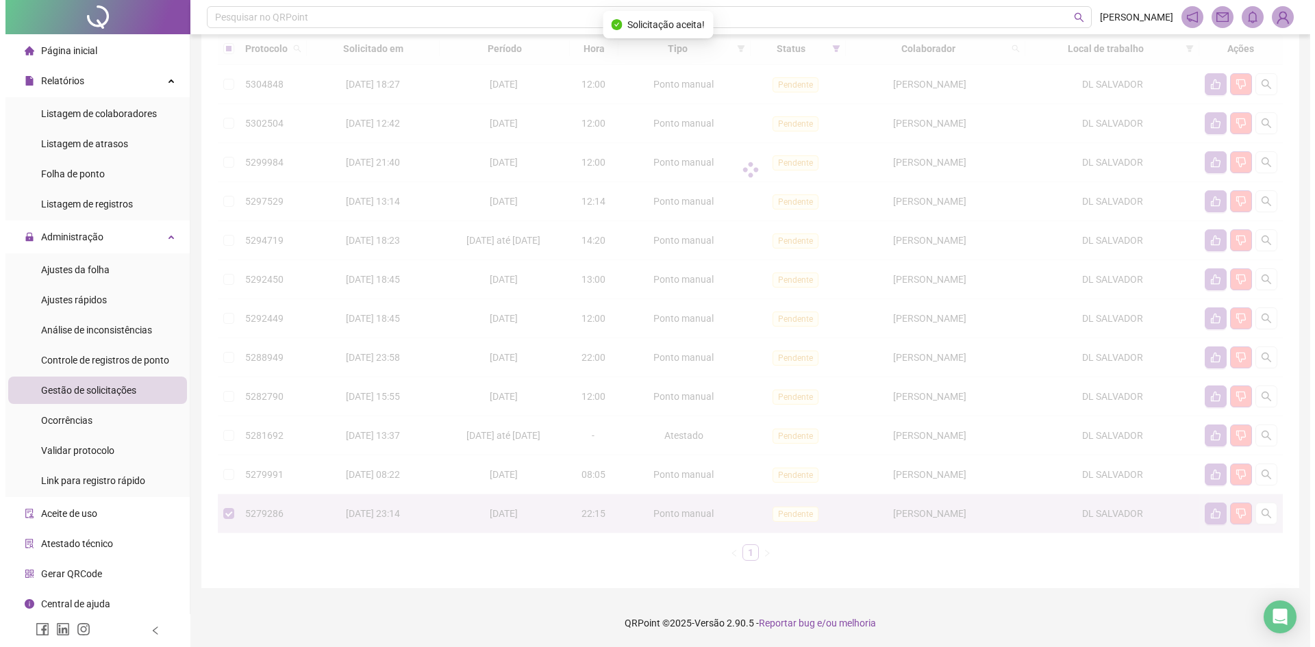
scroll to position [116, 0]
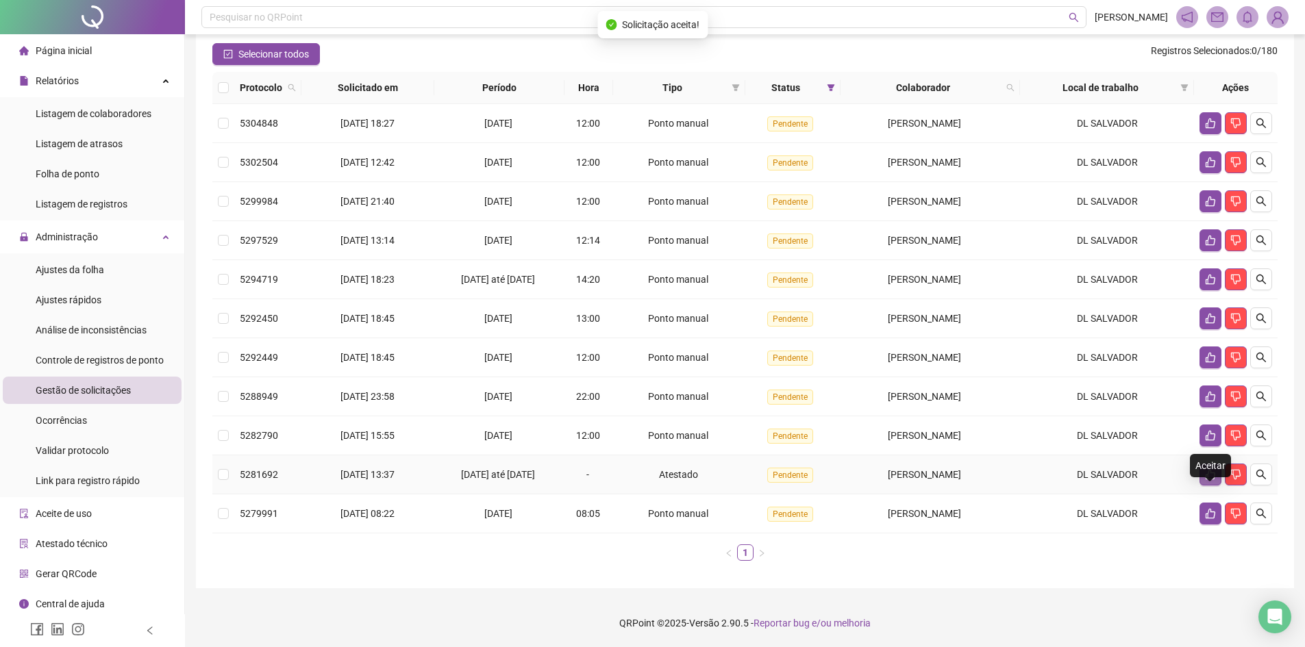
click at [1209, 474] on icon "like" at bounding box center [1210, 474] width 11 height 11
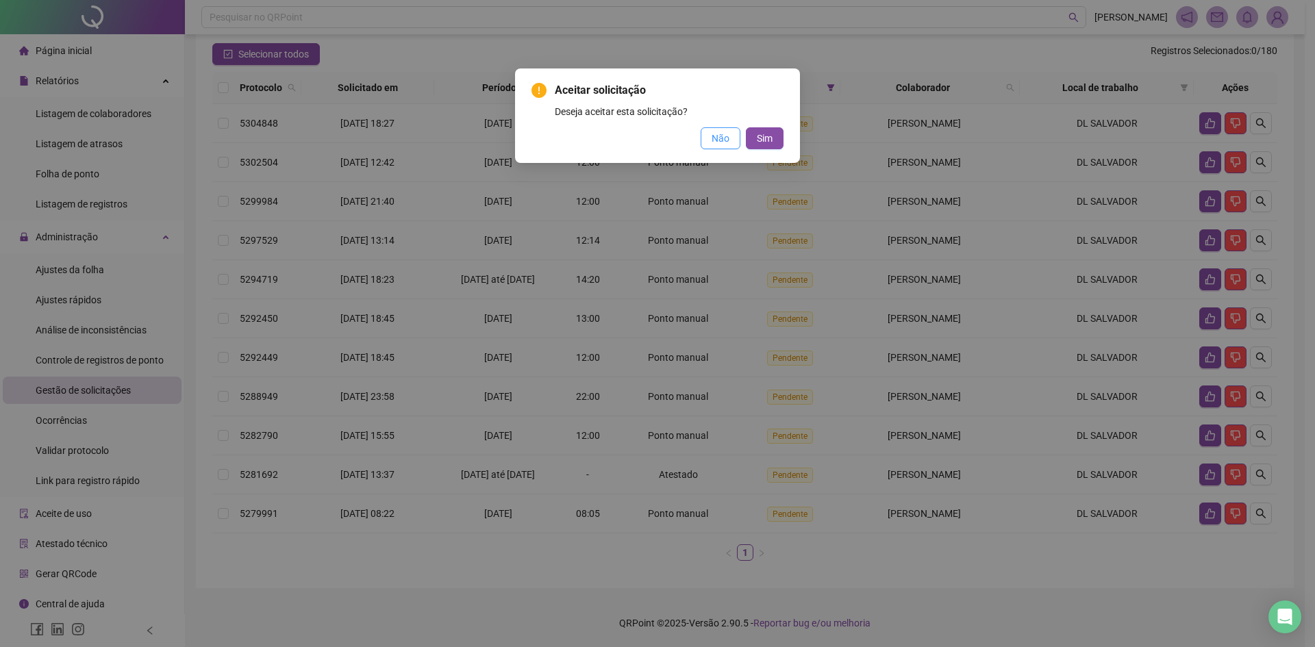
click at [720, 140] on span "Não" at bounding box center [721, 138] width 18 height 15
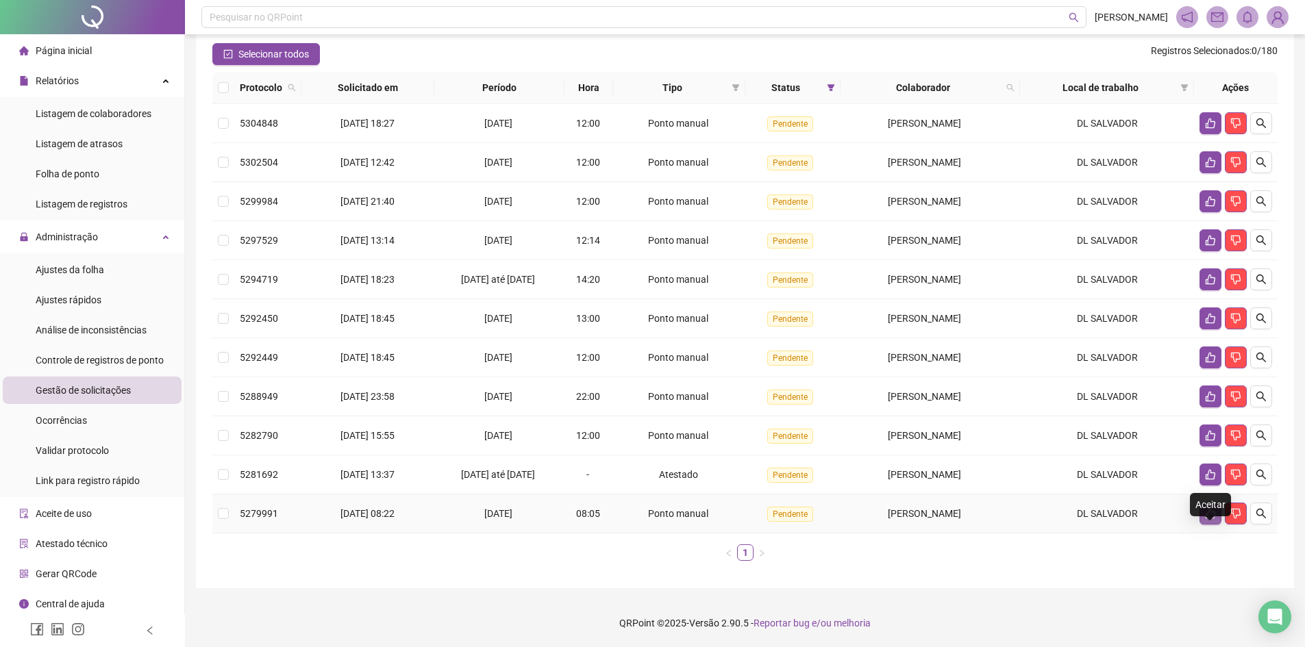
click at [1209, 513] on icon "like" at bounding box center [1210, 513] width 11 height 11
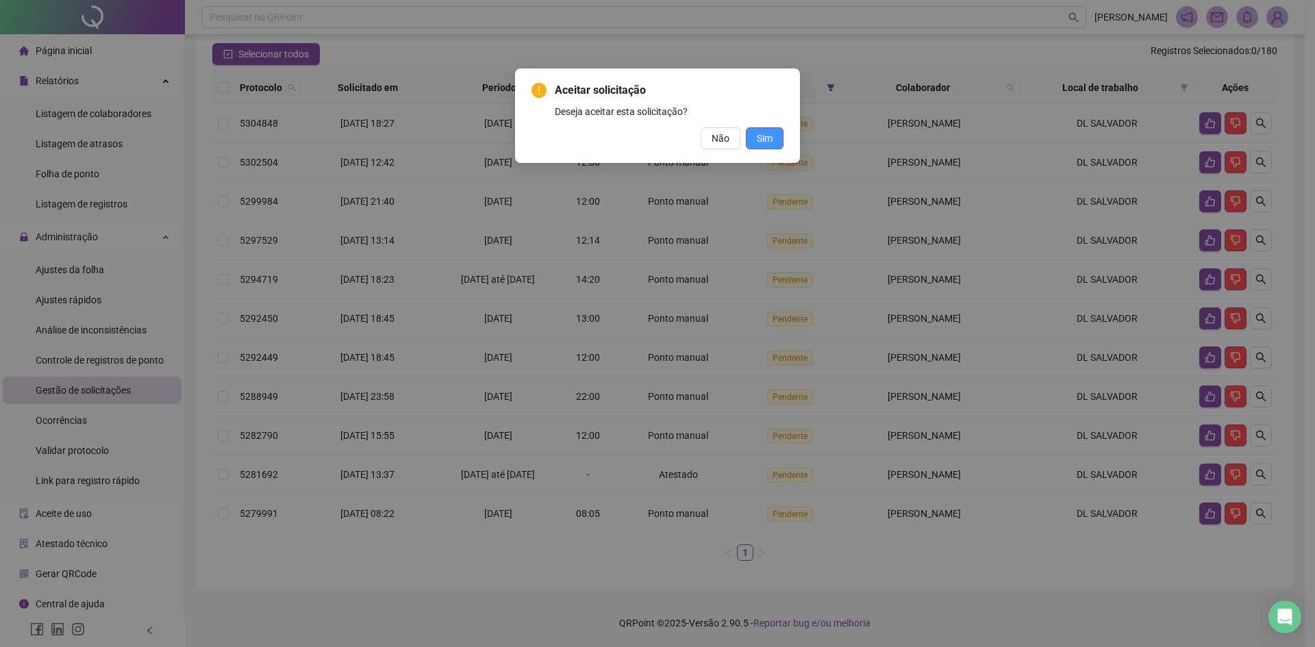
click at [761, 127] on button "Sim" at bounding box center [765, 138] width 38 height 22
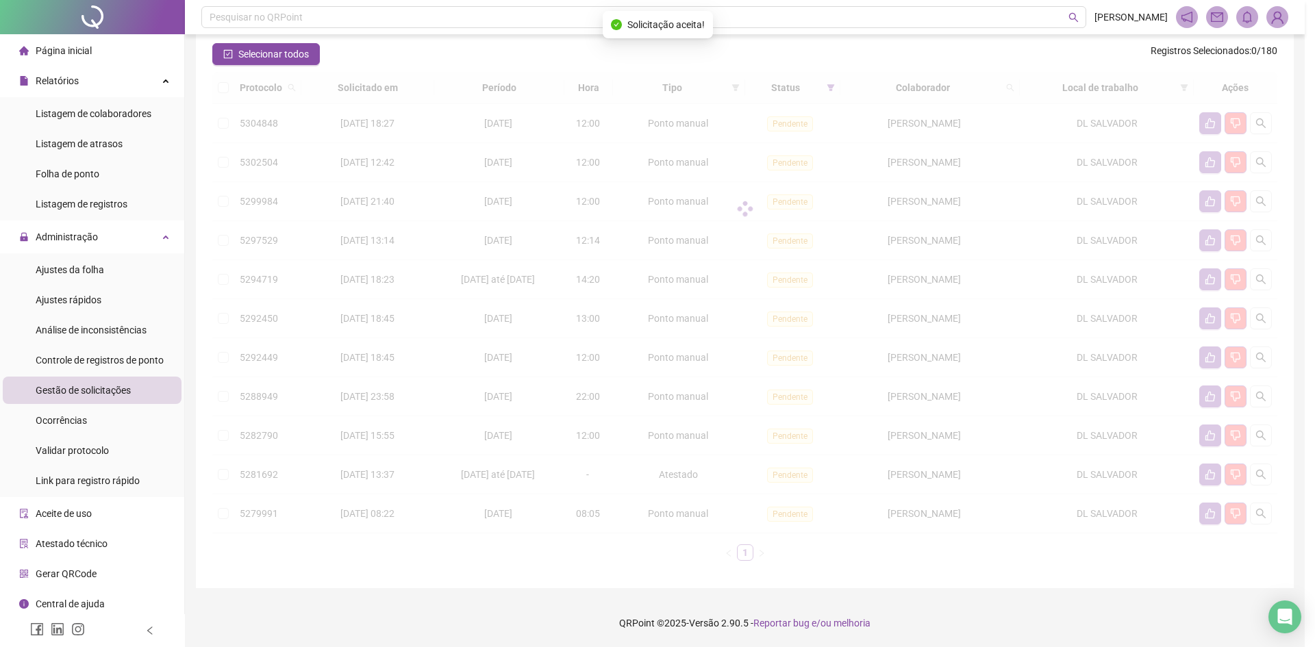
scroll to position [77, 0]
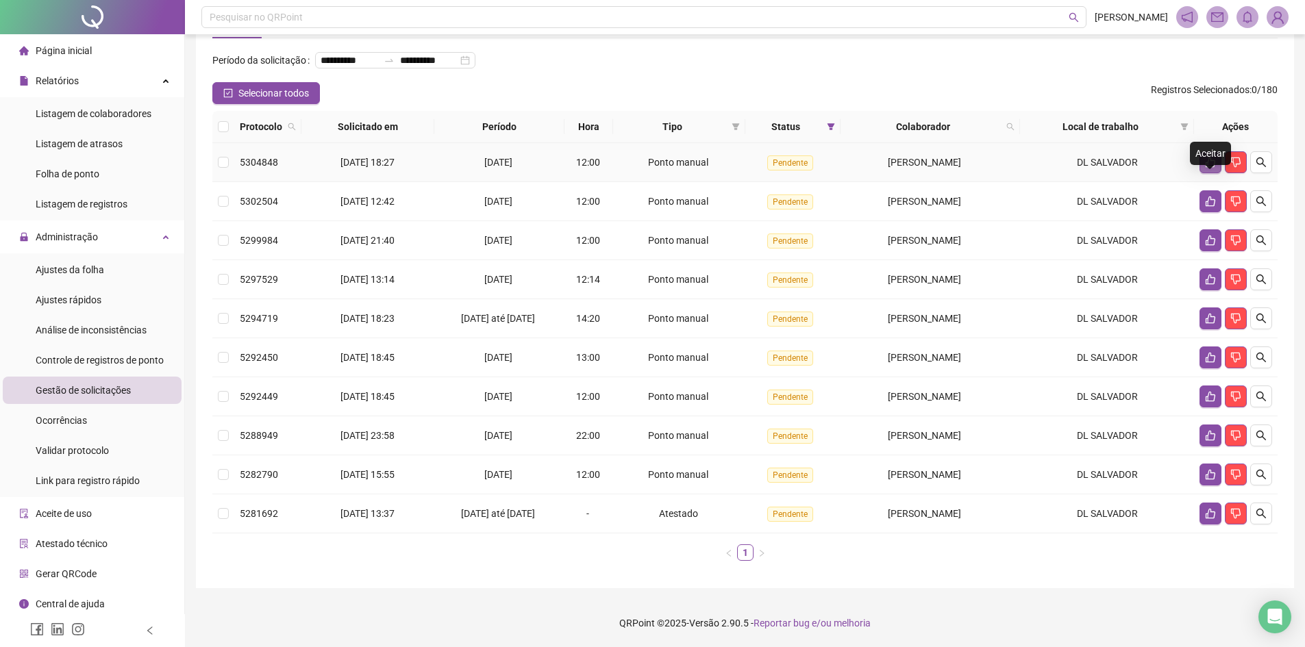
click at [1212, 161] on icon "like" at bounding box center [1210, 163] width 10 height 10
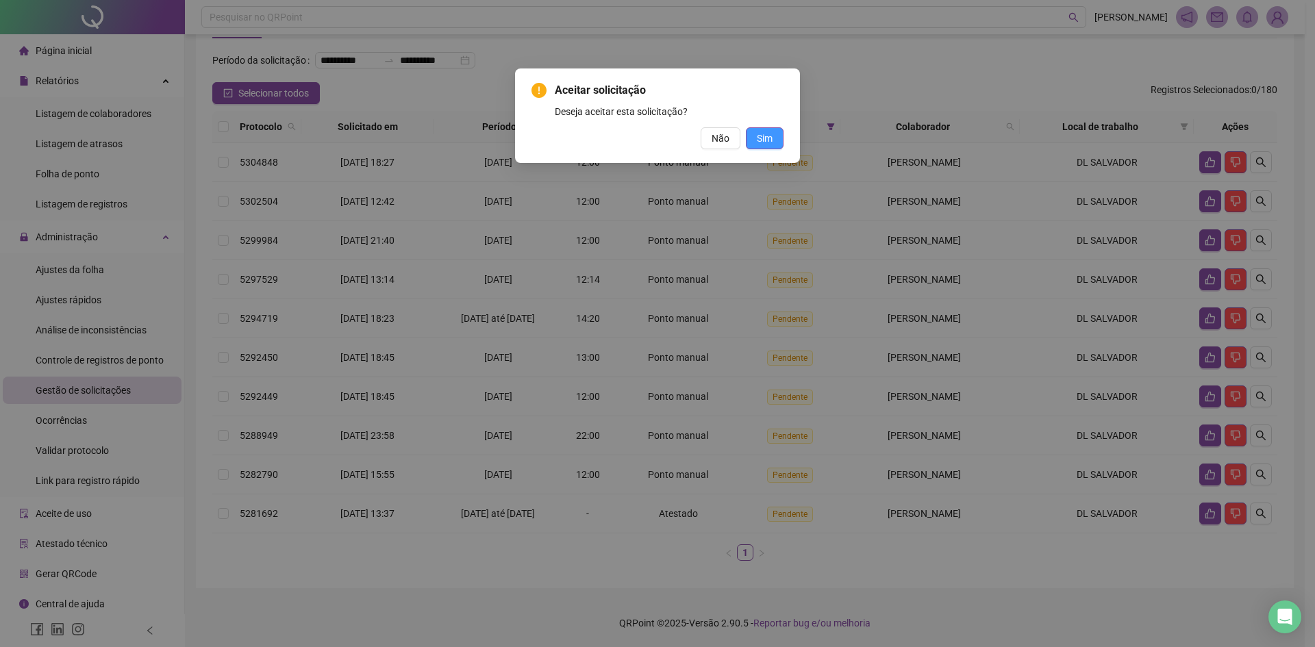
click at [759, 132] on span "Sim" at bounding box center [765, 138] width 16 height 15
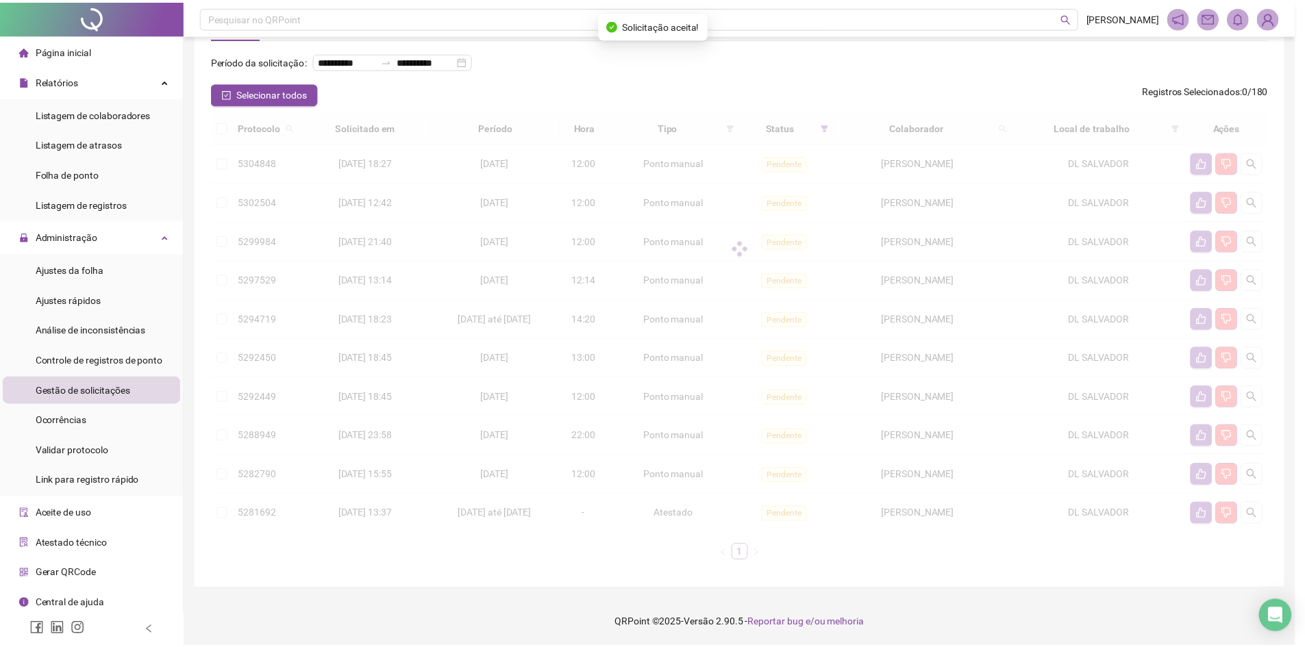
scroll to position [38, 0]
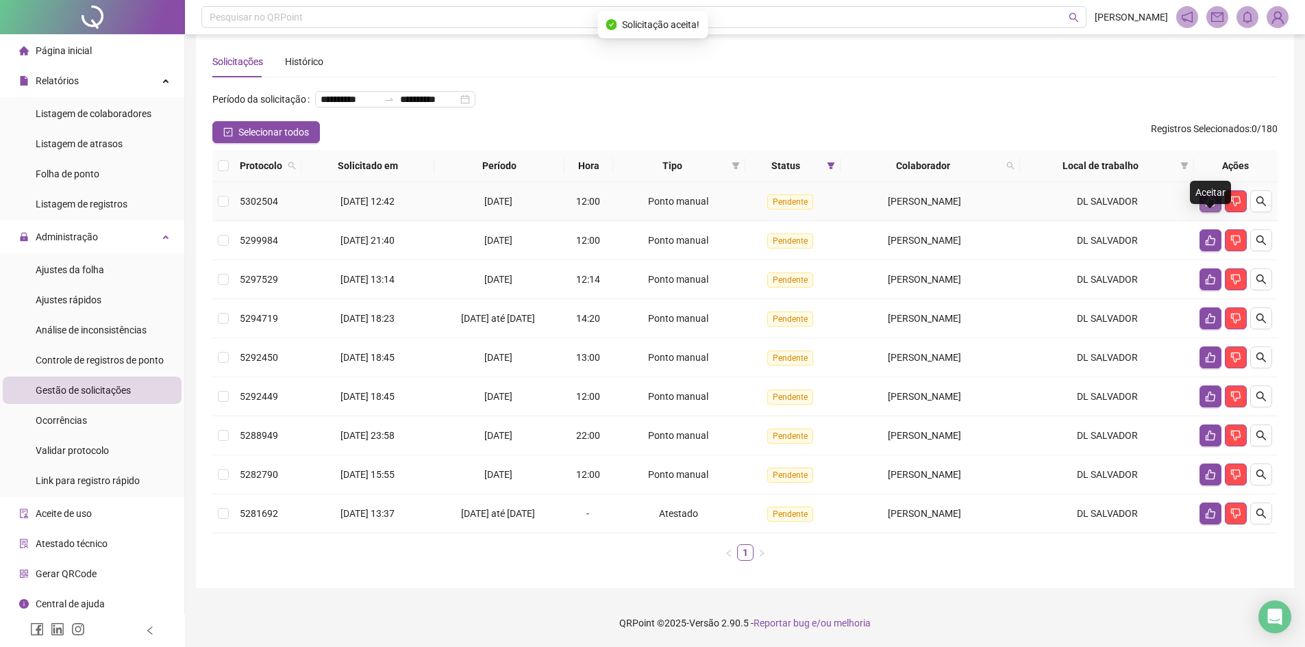
click at [1213, 203] on icon "like" at bounding box center [1210, 201] width 11 height 11
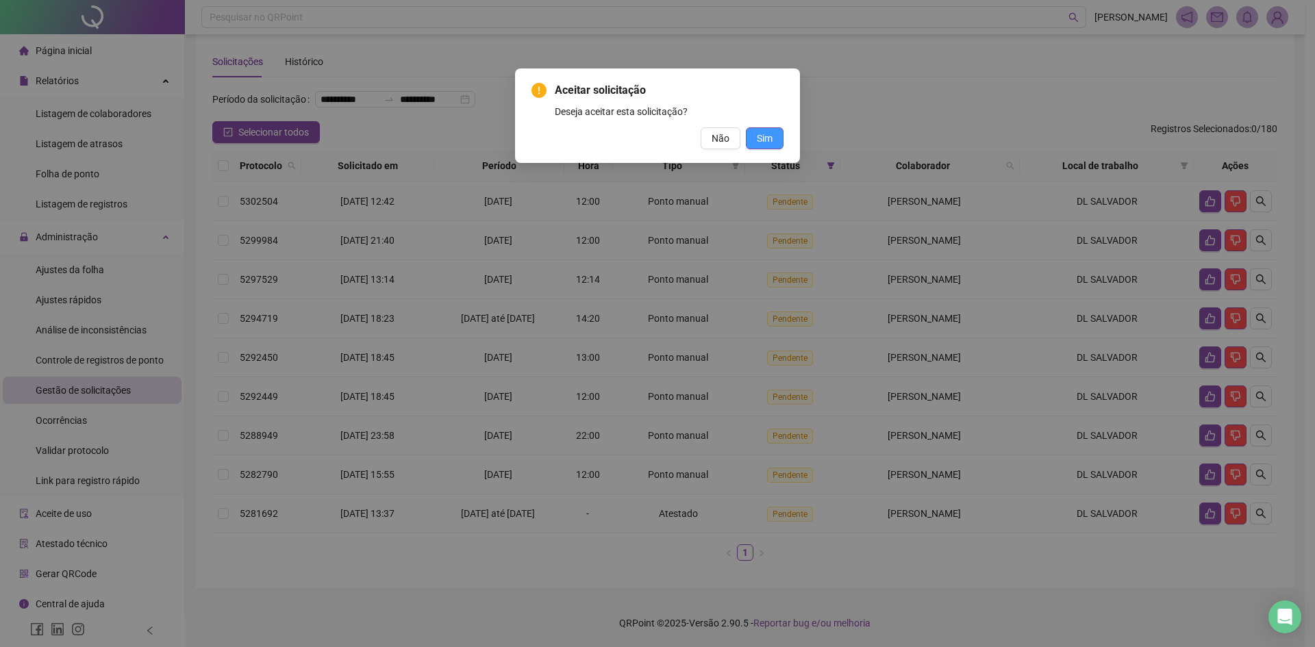
click at [759, 134] on span "Sim" at bounding box center [765, 138] width 16 height 15
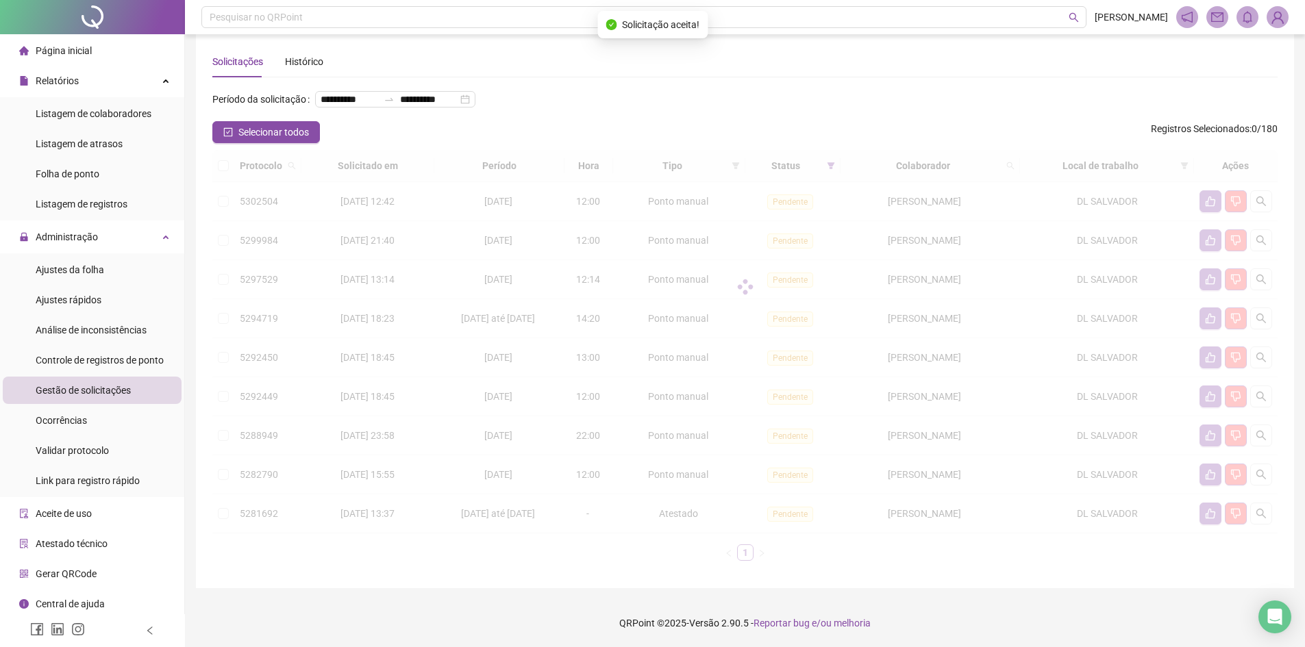
scroll to position [0, 0]
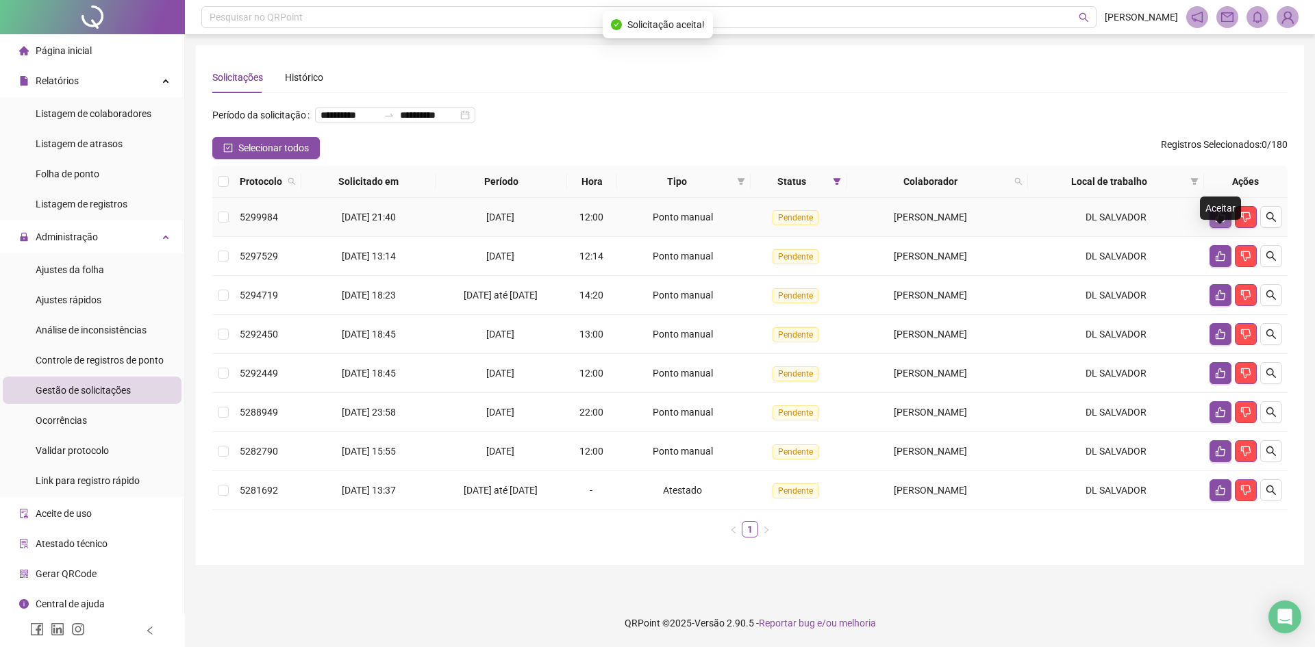
click at [1220, 223] on icon "like" at bounding box center [1220, 217] width 11 height 11
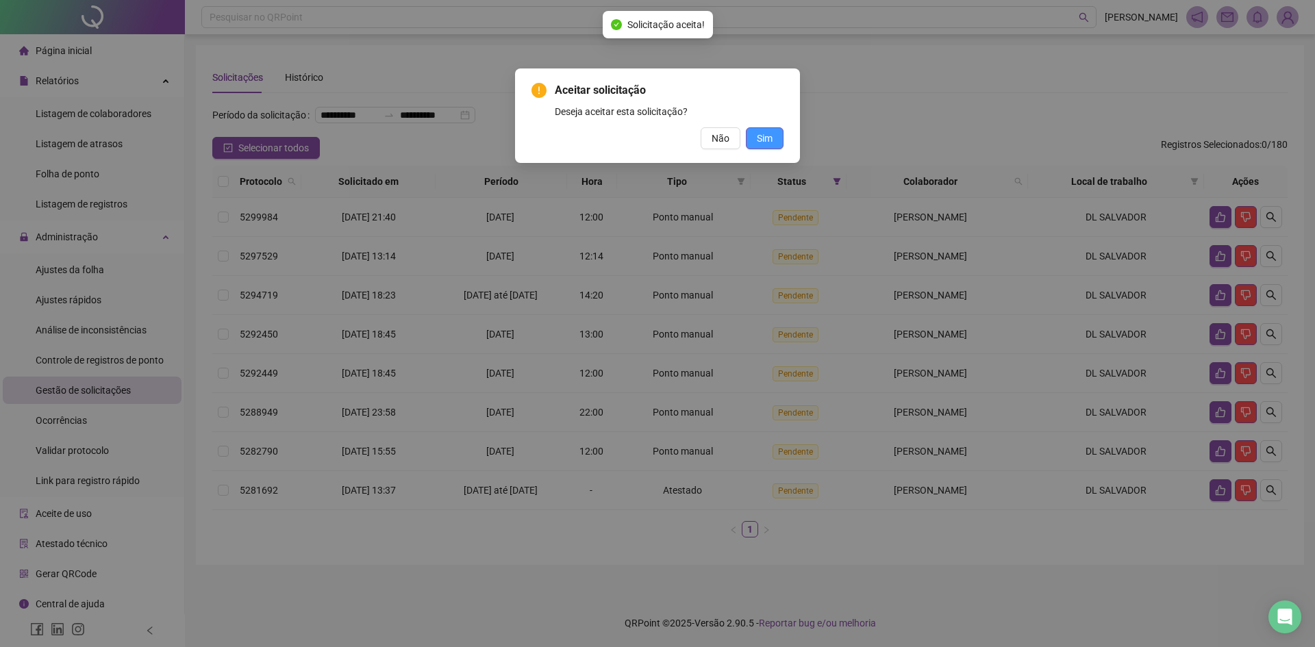
click at [753, 144] on button "Sim" at bounding box center [765, 138] width 38 height 22
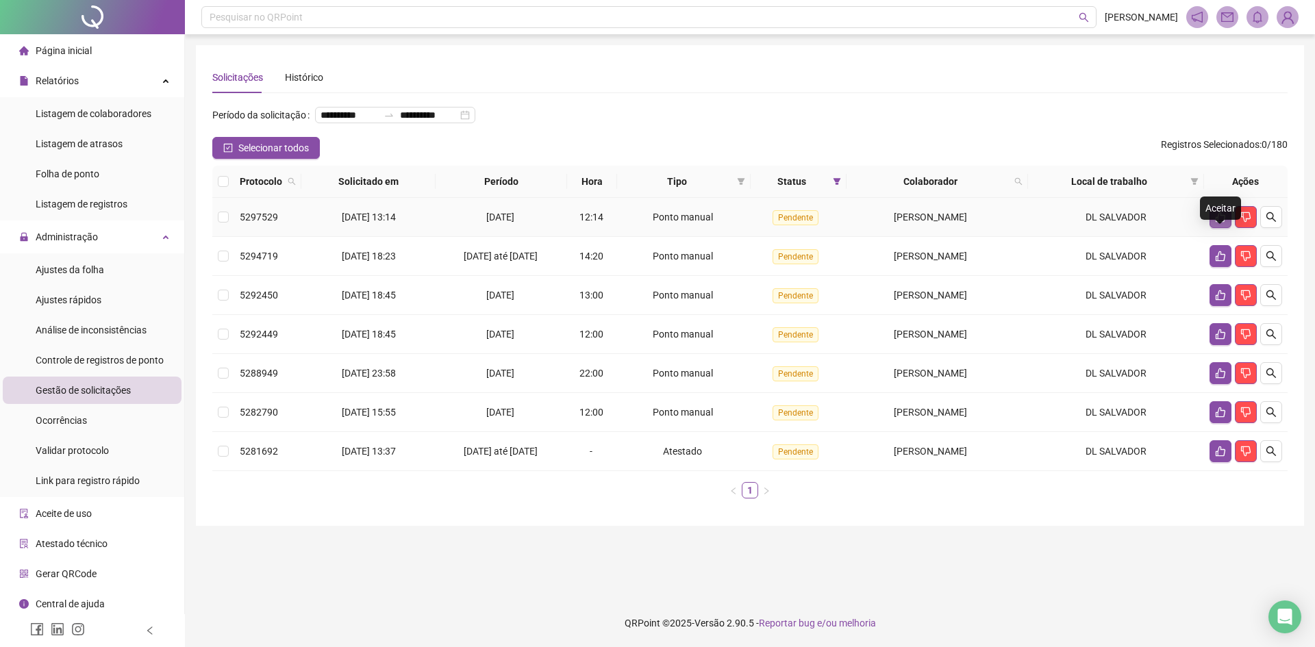
click at [1224, 223] on icon "like" at bounding box center [1220, 217] width 11 height 11
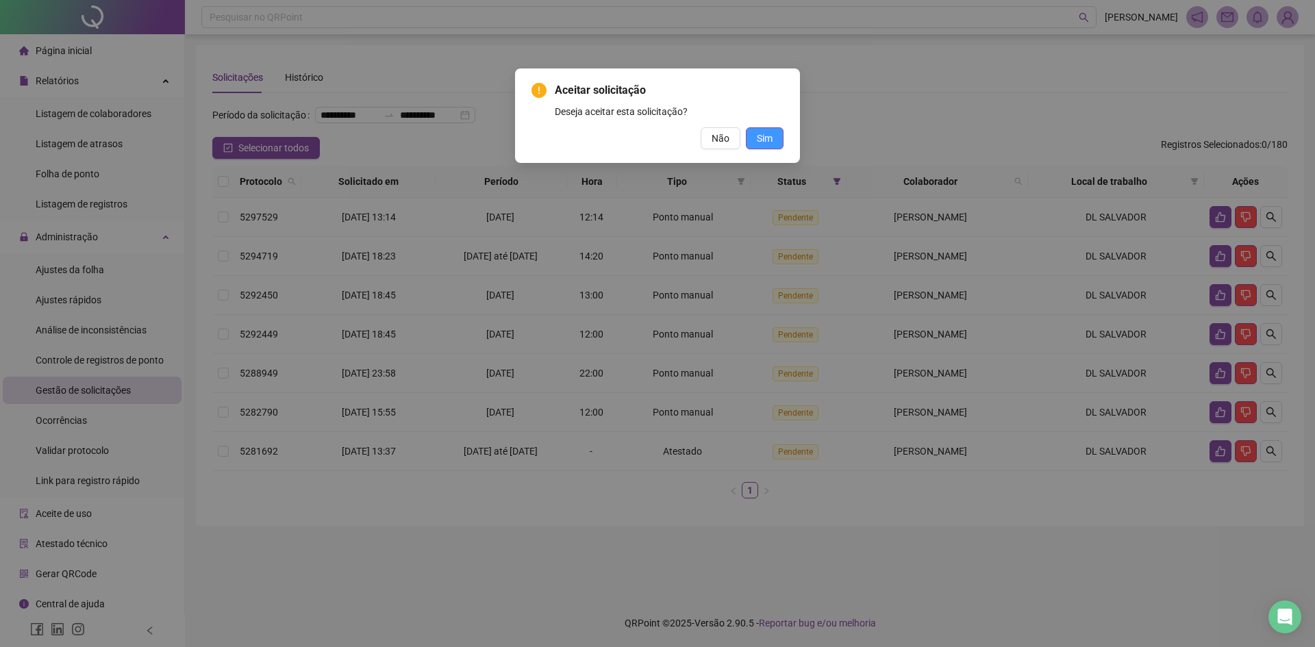
click at [746, 142] on button "Sim" at bounding box center [765, 138] width 38 height 22
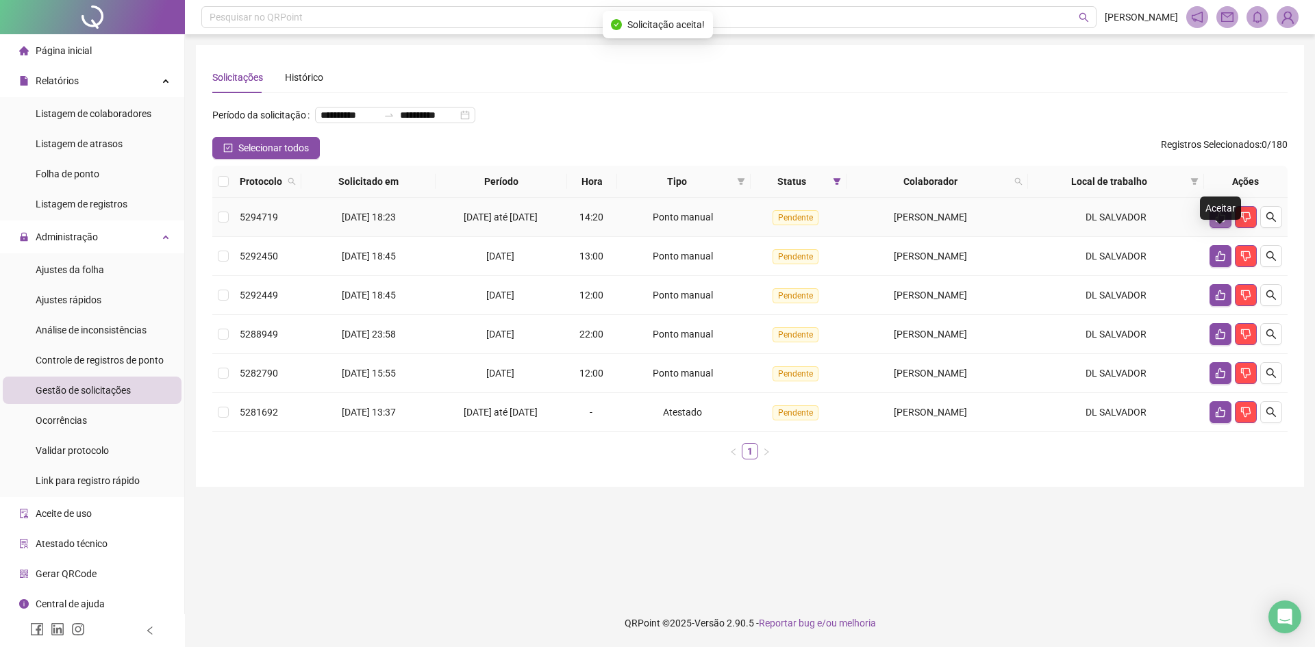
click at [1224, 223] on icon "like" at bounding box center [1221, 217] width 10 height 10
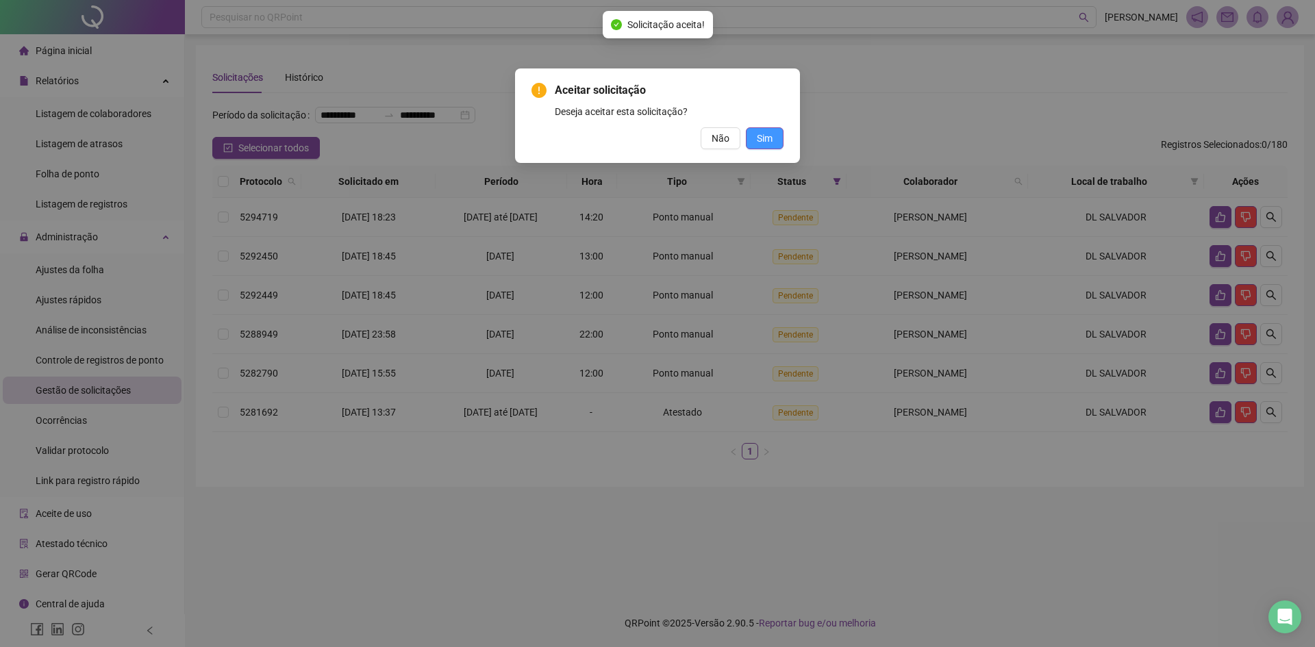
click at [766, 136] on span "Sim" at bounding box center [765, 138] width 16 height 15
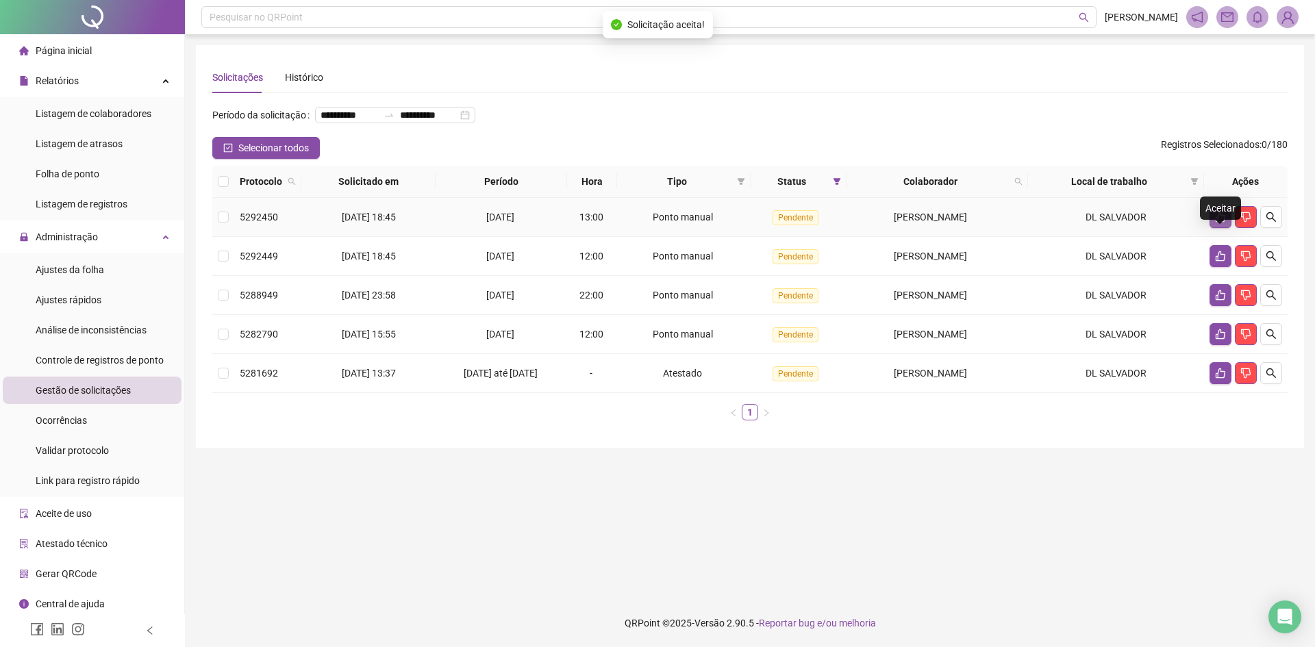
click at [1224, 223] on icon "like" at bounding box center [1221, 217] width 10 height 10
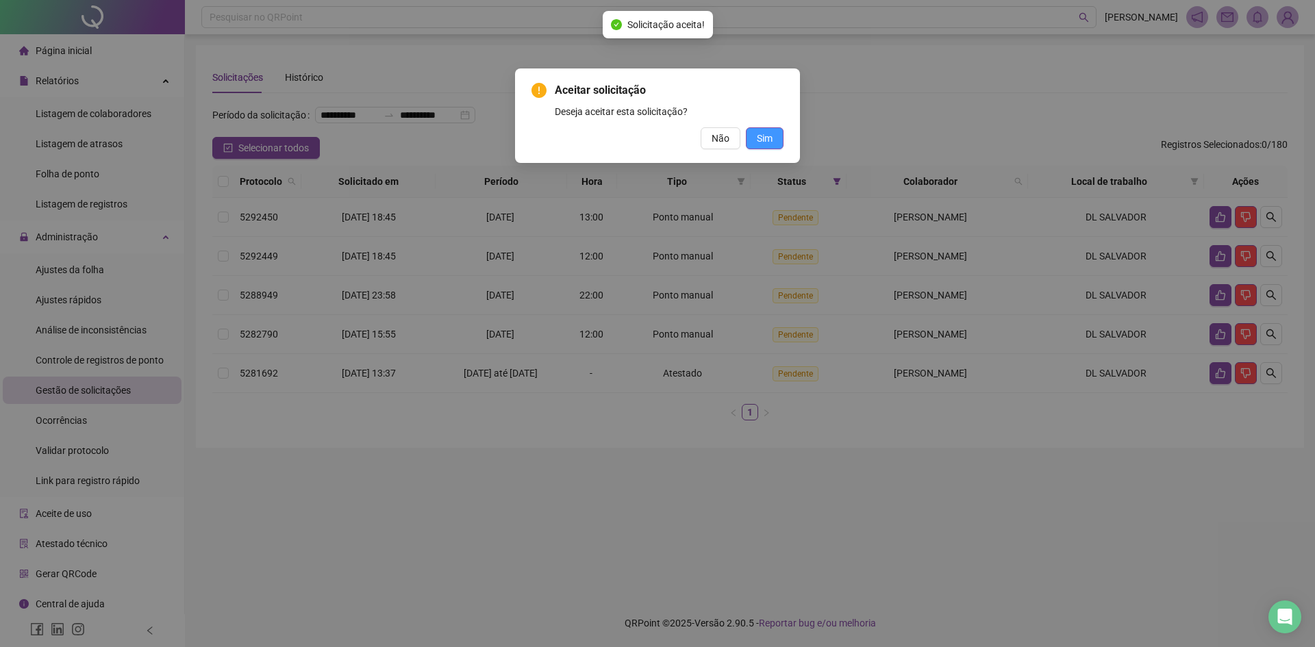
click at [760, 139] on span "Sim" at bounding box center [765, 138] width 16 height 15
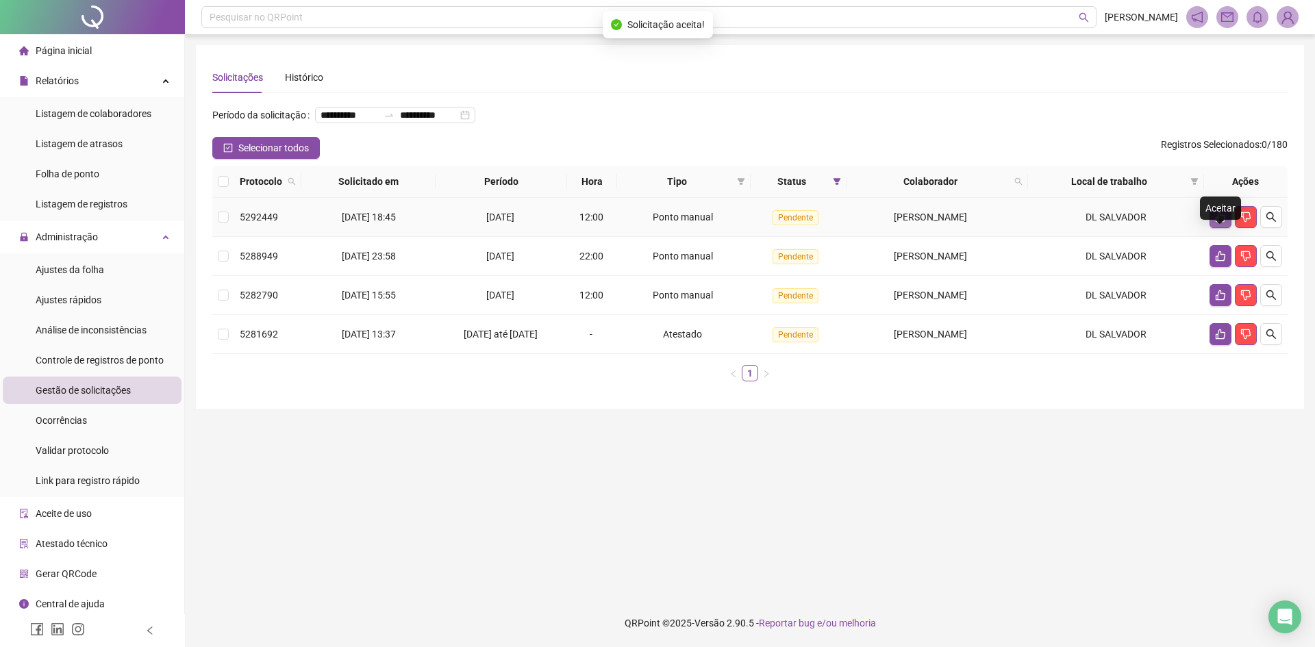
click at [1223, 223] on icon "like" at bounding box center [1220, 217] width 11 height 11
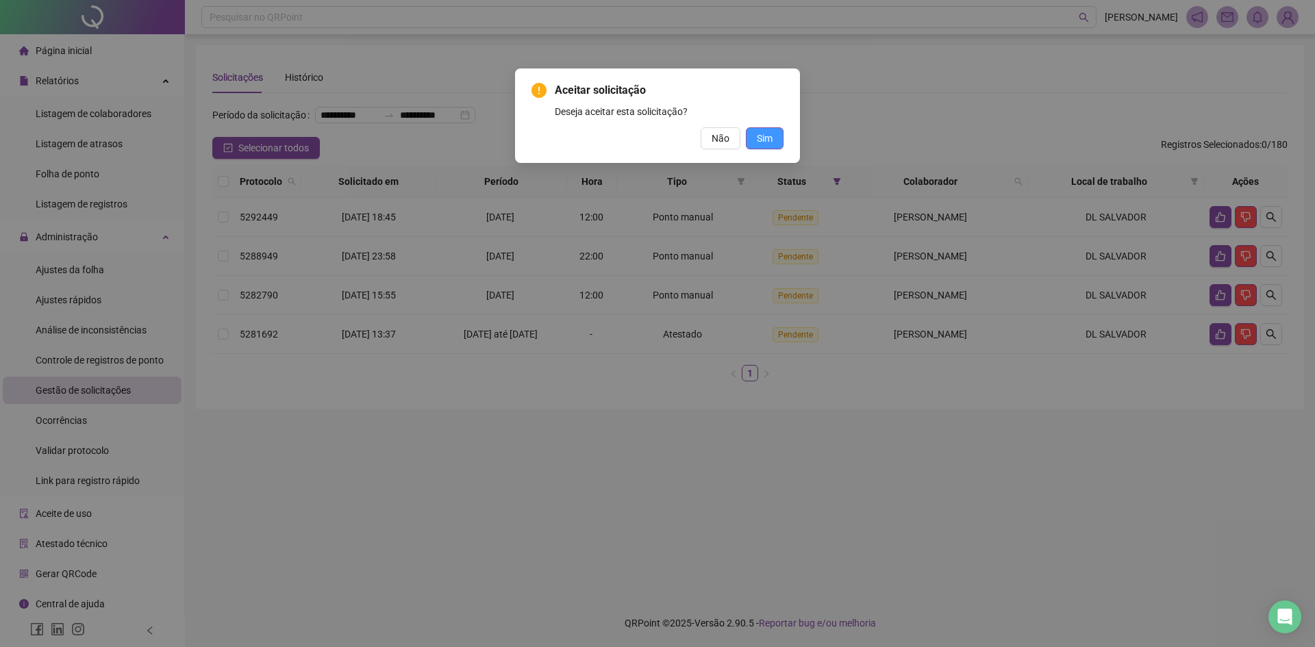
click at [763, 140] on span "Sim" at bounding box center [765, 138] width 16 height 15
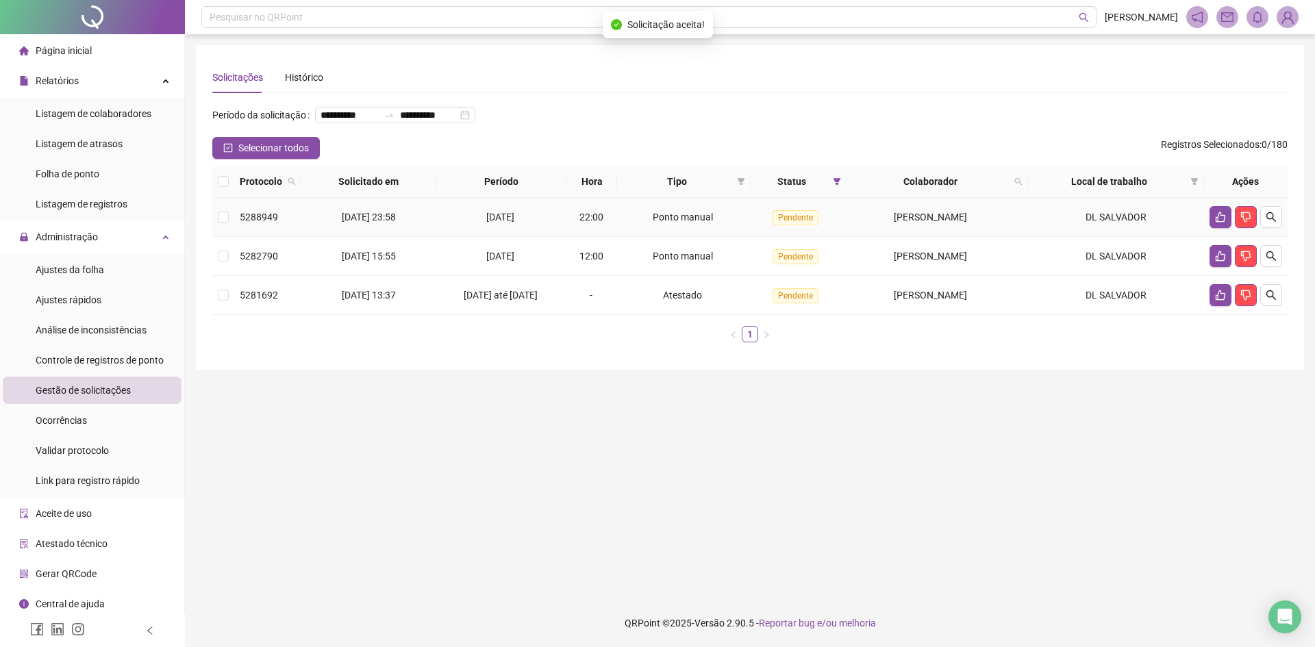
click at [1219, 227] on td at bounding box center [1246, 217] width 84 height 39
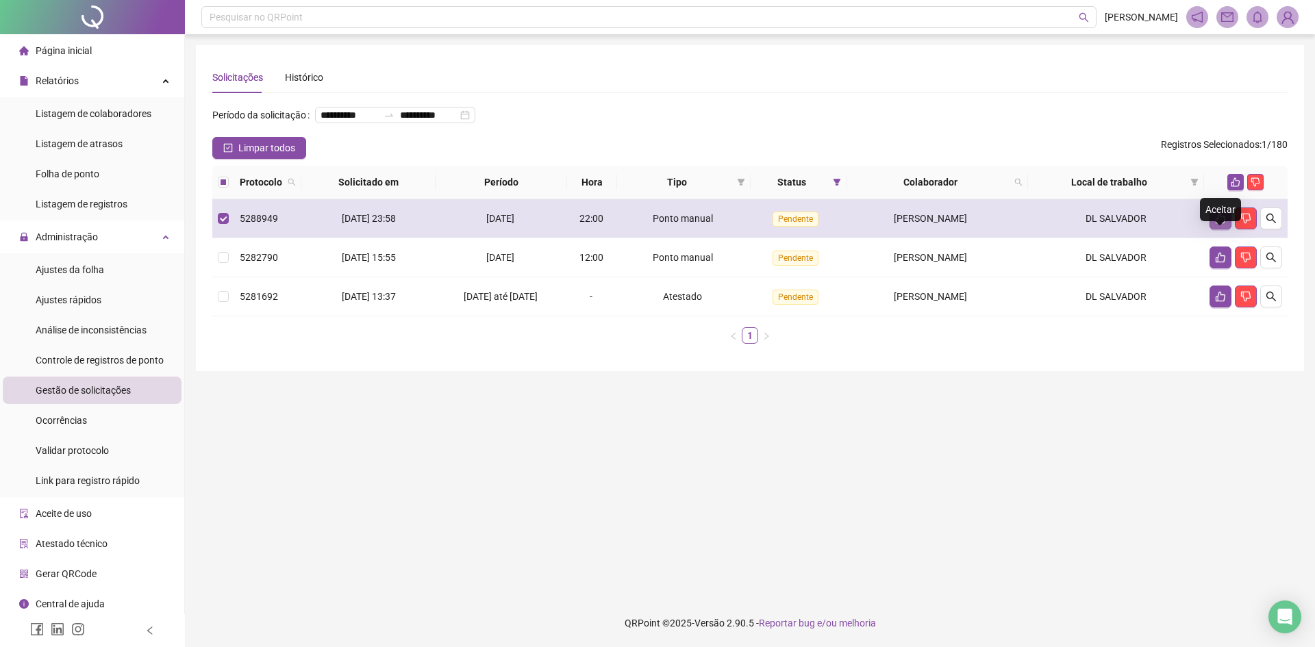
click at [1216, 229] on button "button" at bounding box center [1220, 219] width 22 height 22
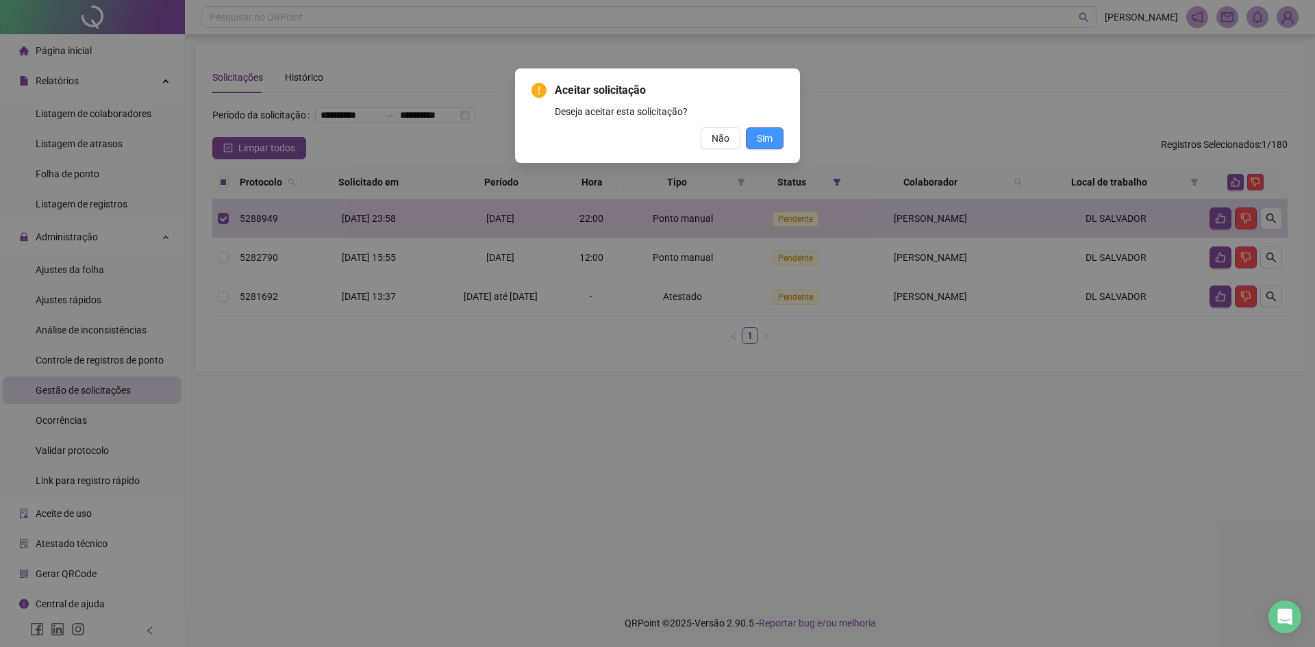
click at [757, 136] on span "Sim" at bounding box center [765, 138] width 16 height 15
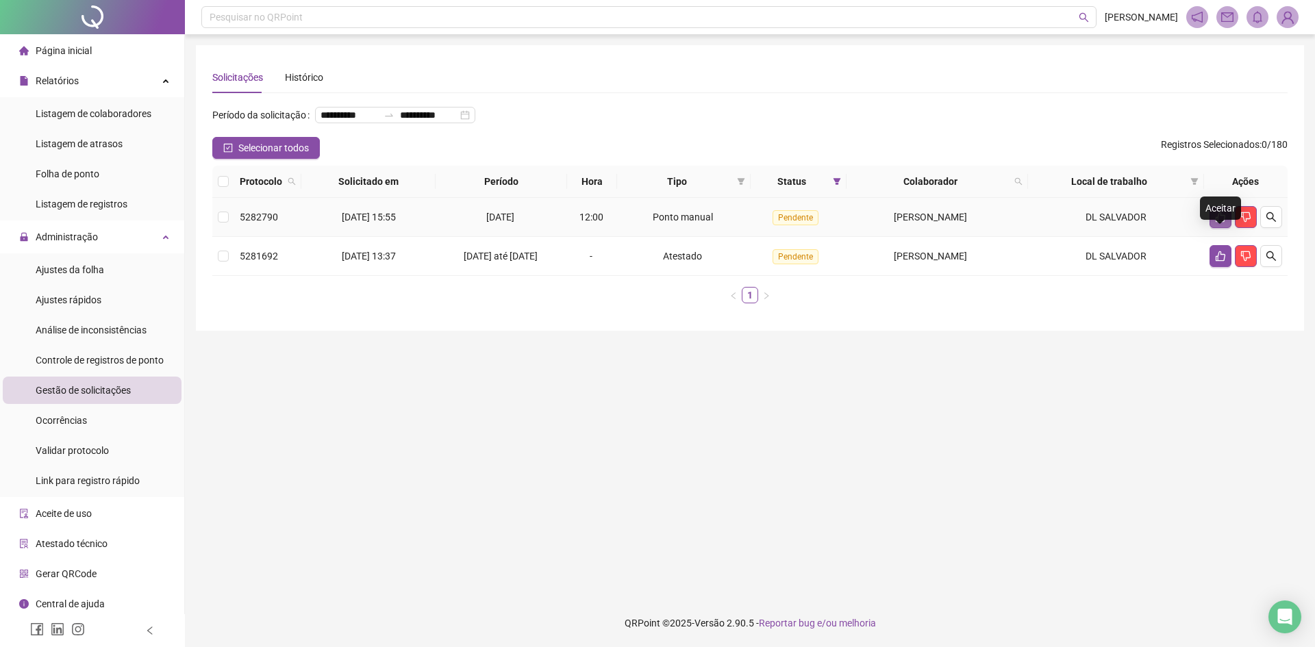
click at [1218, 223] on icon "like" at bounding box center [1221, 217] width 10 height 10
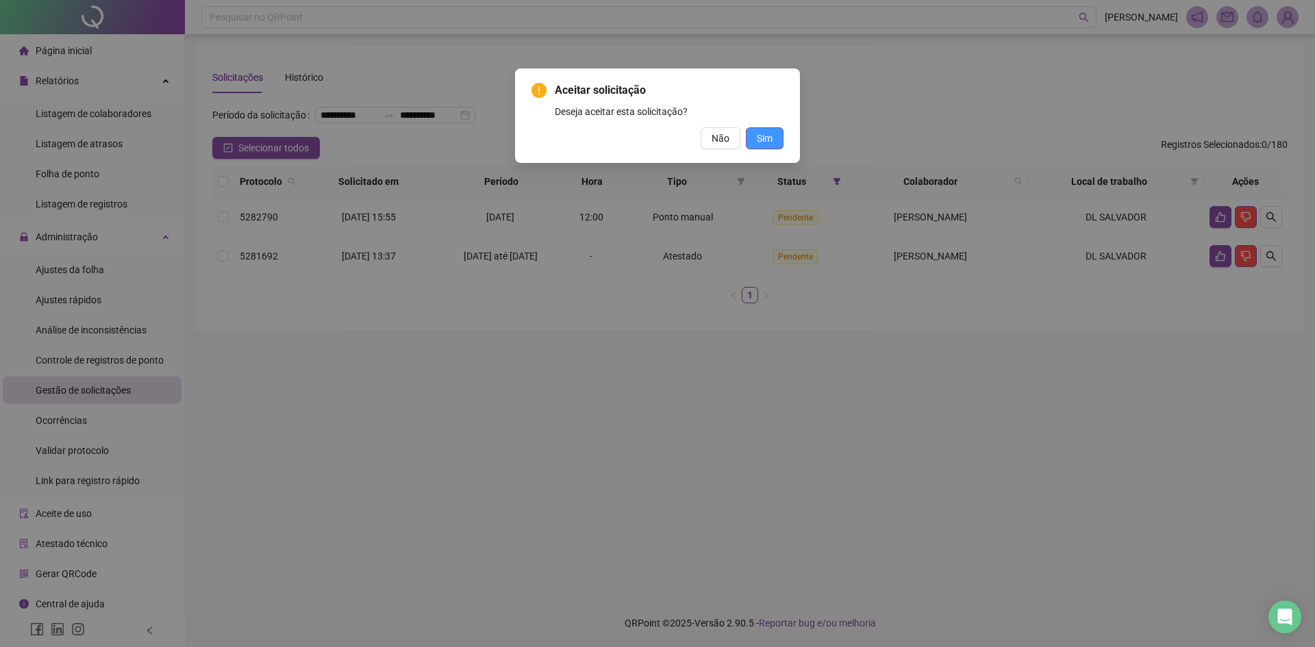
click at [775, 135] on button "Sim" at bounding box center [765, 138] width 38 height 22
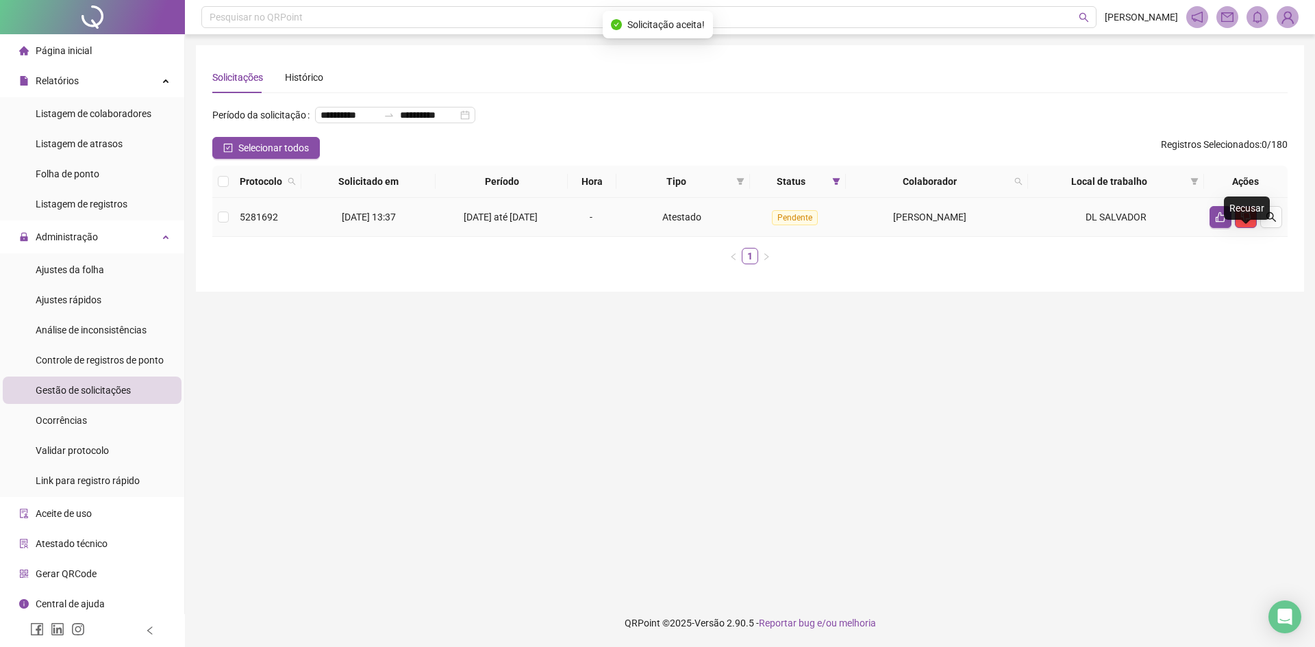
click at [1251, 227] on td at bounding box center [1246, 217] width 84 height 39
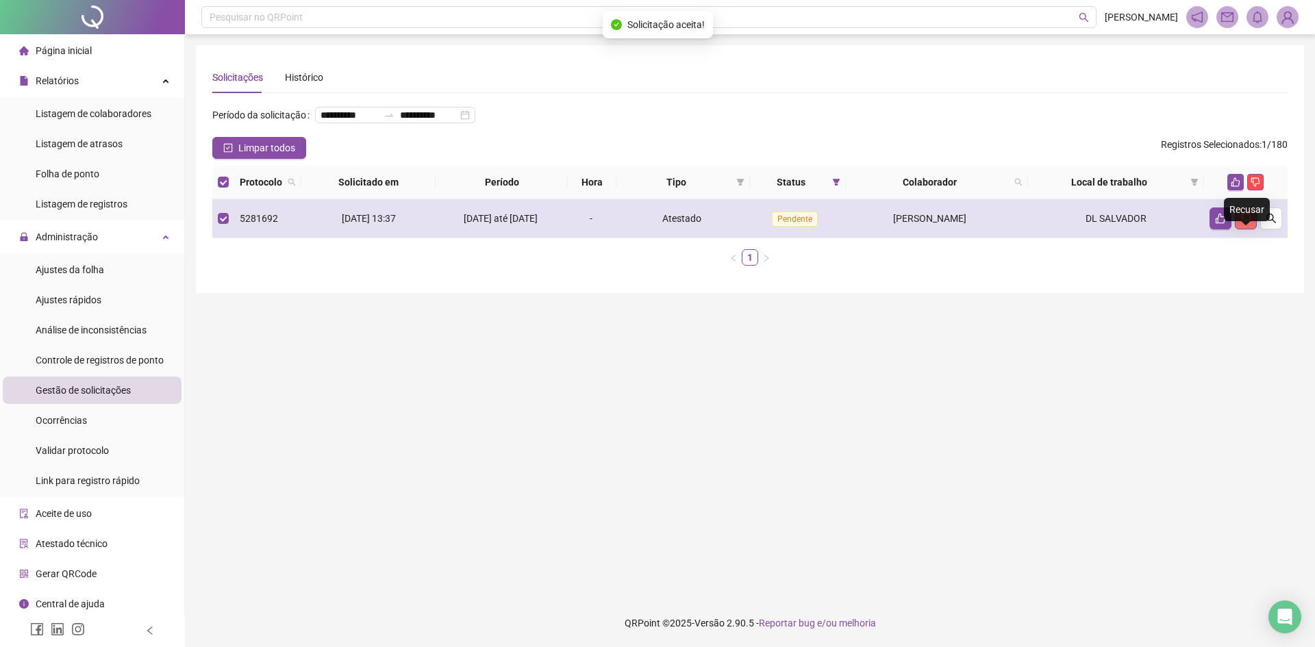
click at [1248, 224] on icon "dislike" at bounding box center [1245, 218] width 11 height 11
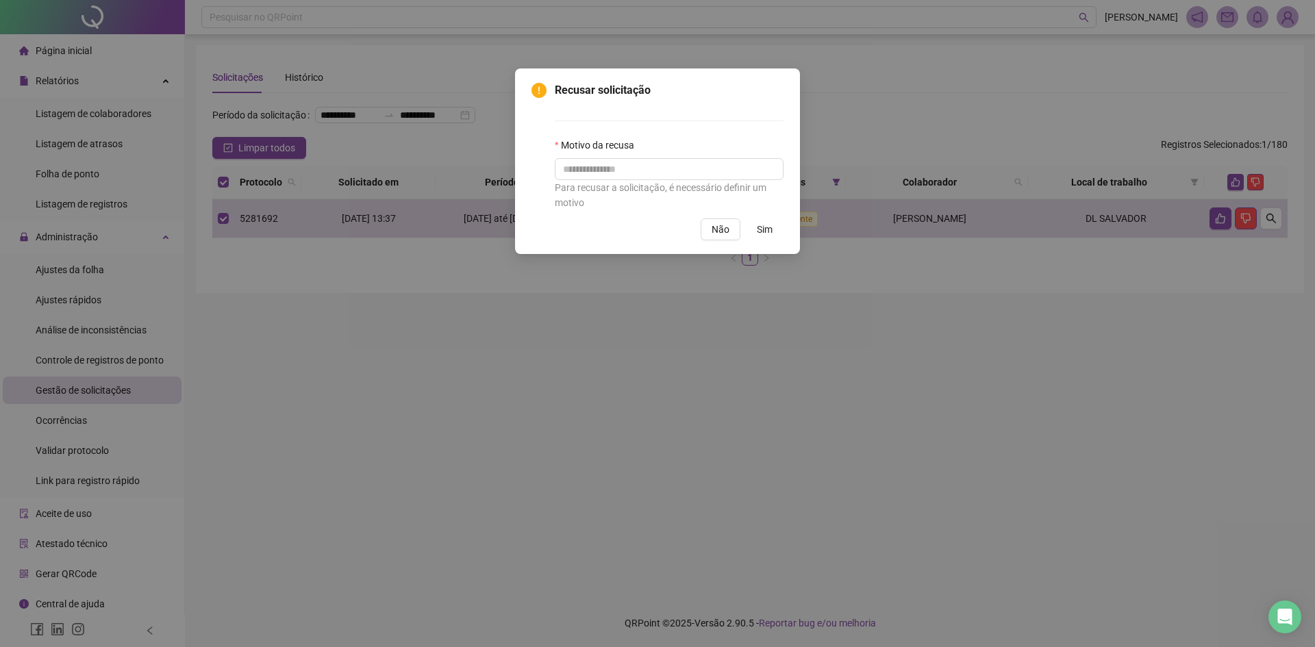
click at [753, 231] on button "Sim" at bounding box center [765, 229] width 38 height 22
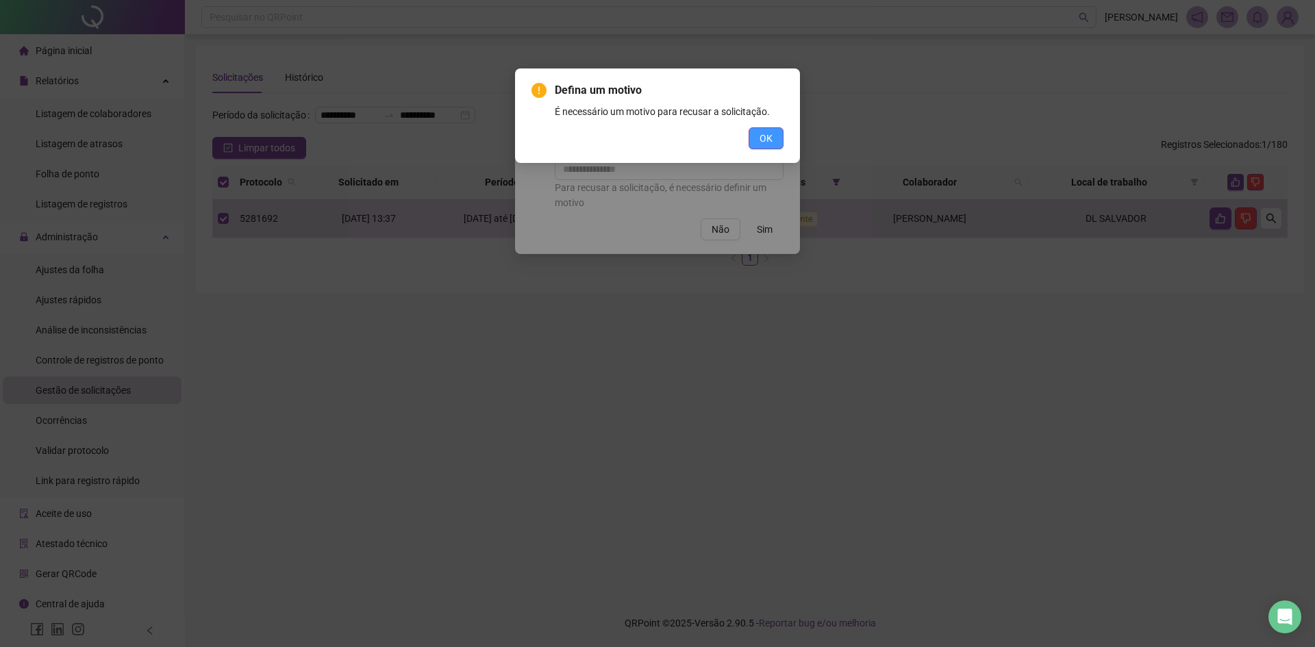
click at [758, 131] on button "OK" at bounding box center [766, 138] width 35 height 22
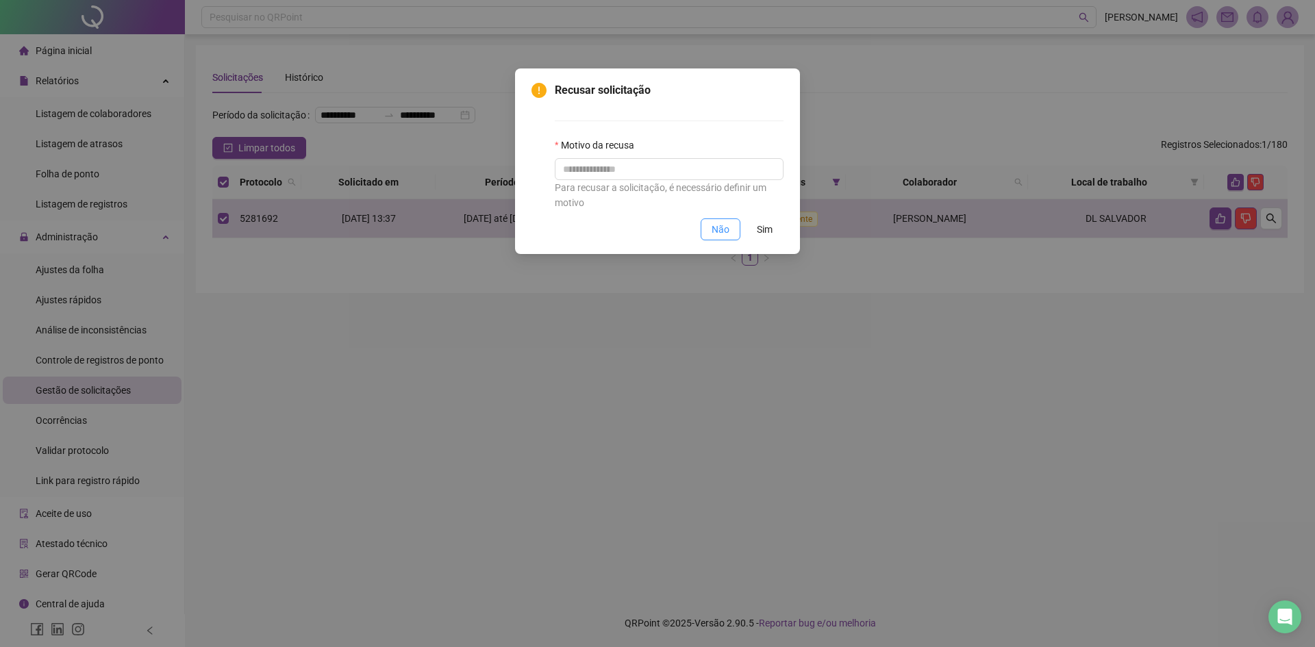
click at [716, 238] on button "Não" at bounding box center [721, 229] width 40 height 22
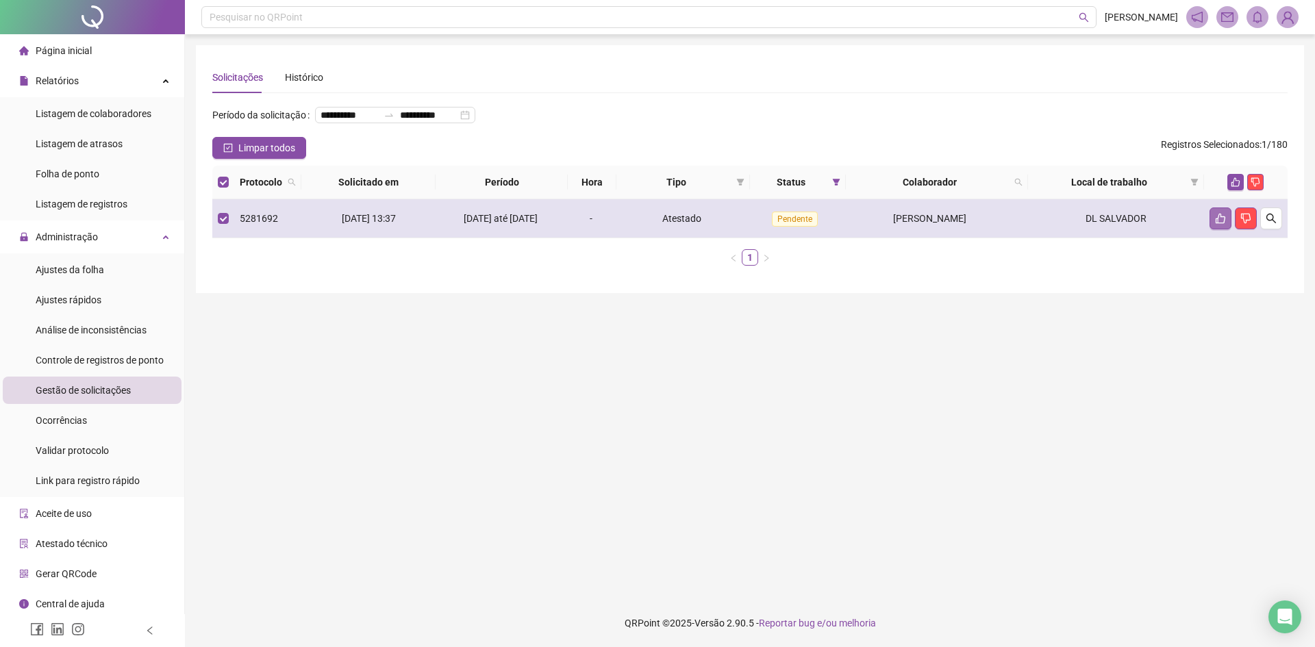
click at [1216, 224] on icon "like" at bounding box center [1220, 218] width 11 height 11
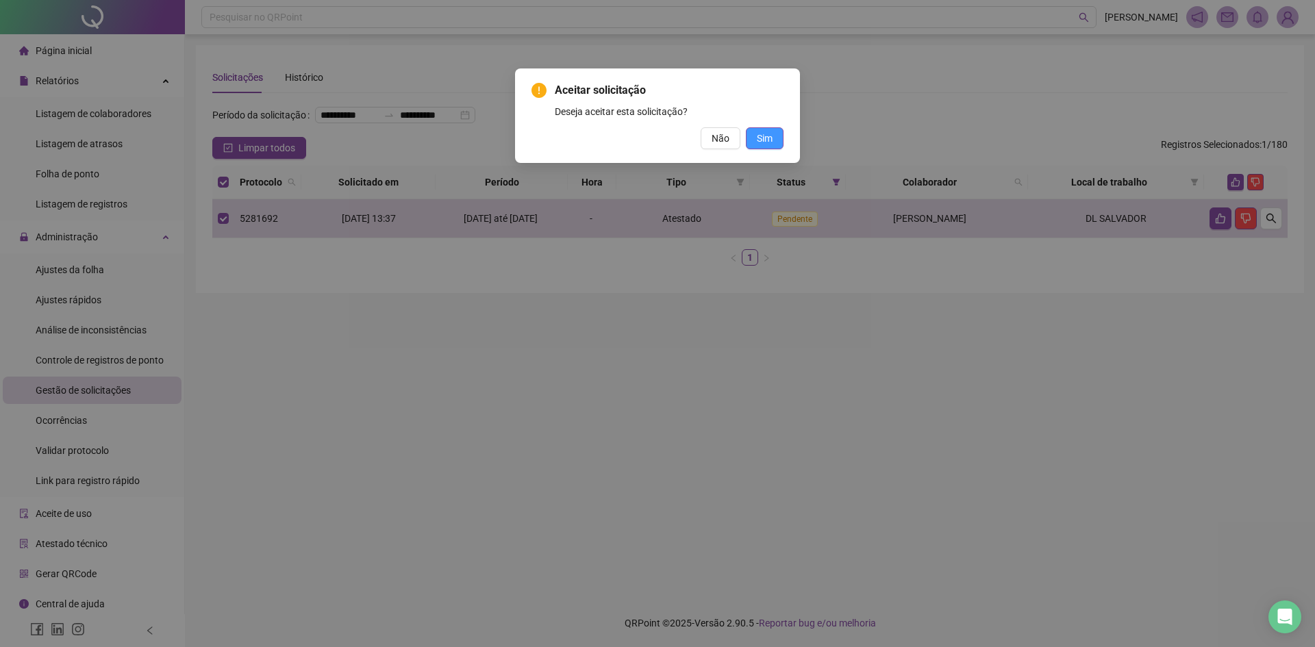
click at [763, 142] on span "Sim" at bounding box center [765, 138] width 16 height 15
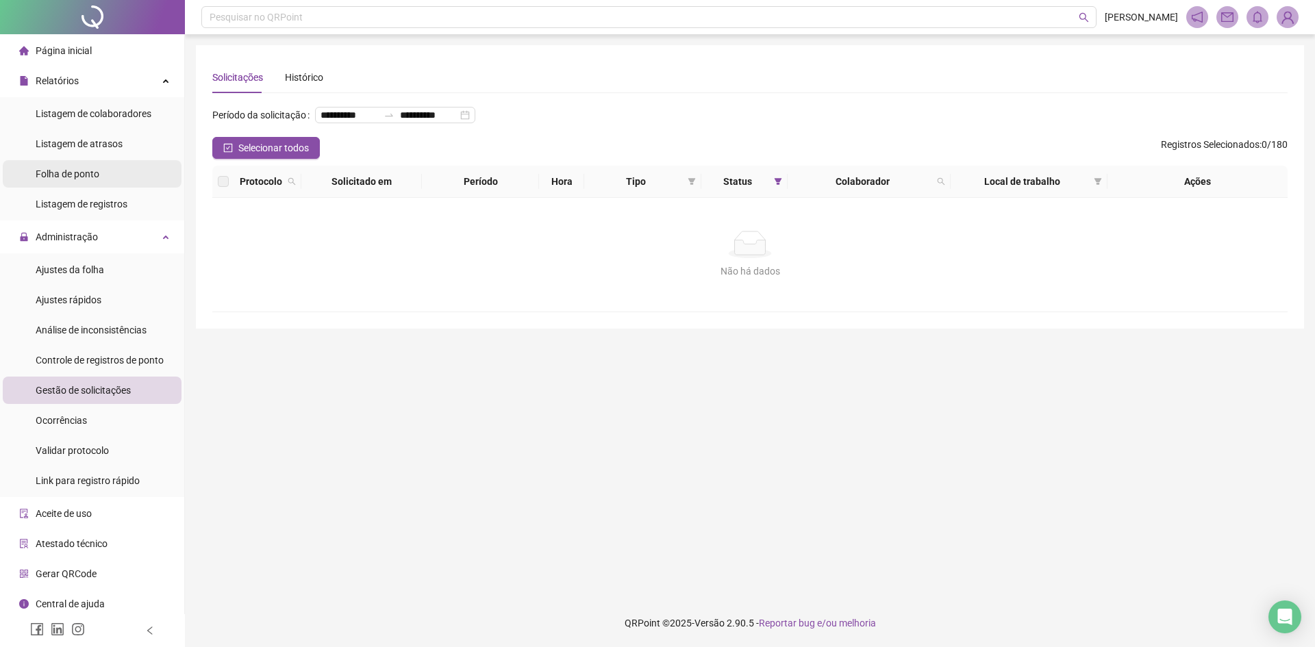
click at [86, 173] on span "Folha de ponto" at bounding box center [68, 173] width 64 height 11
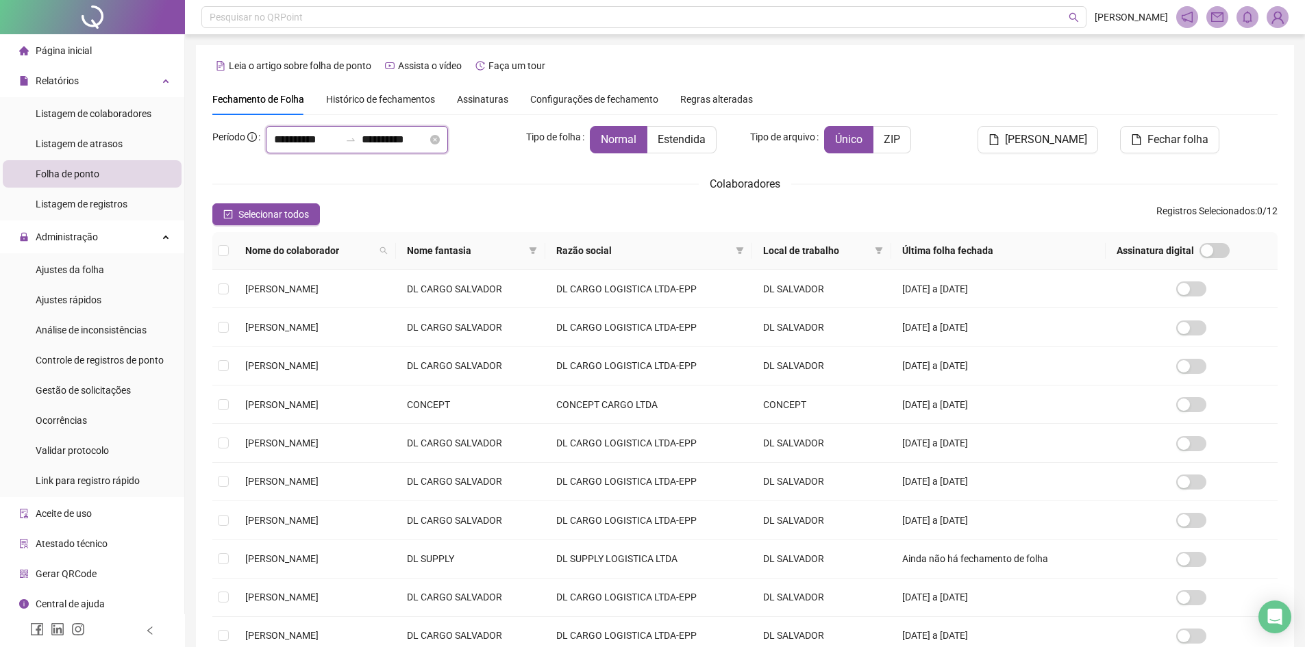
click at [335, 140] on input "**********" at bounding box center [307, 139] width 66 height 16
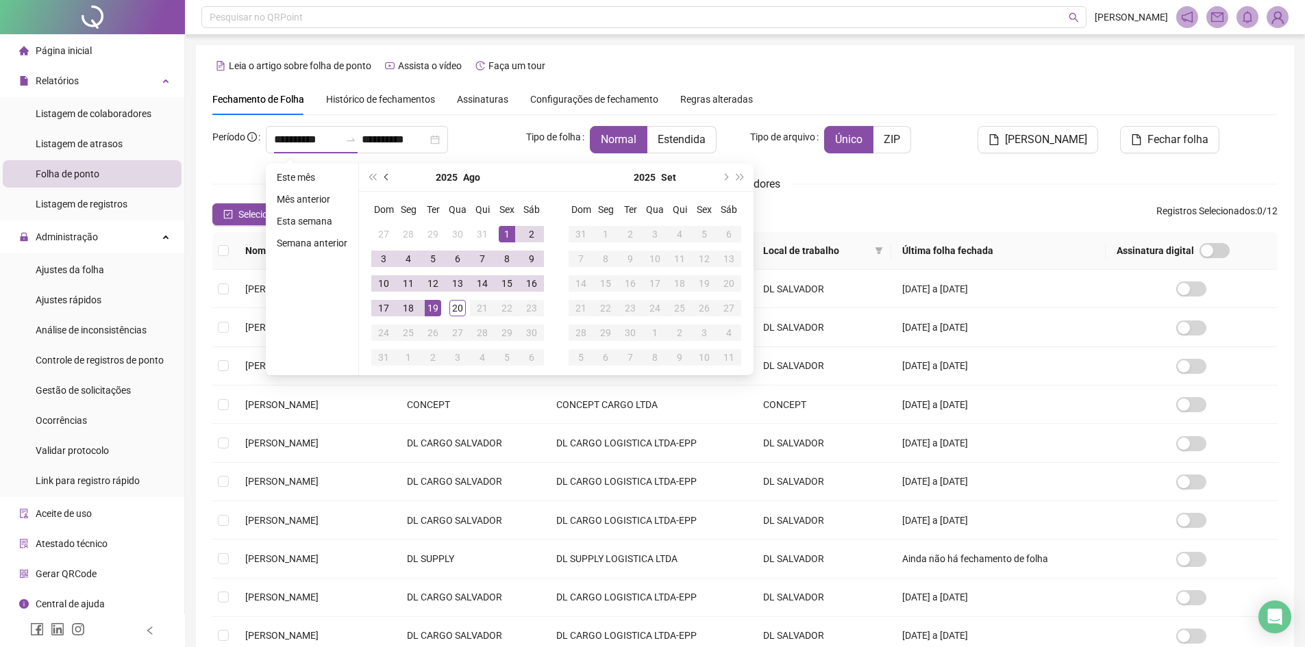
click at [381, 179] on button "prev-year" at bounding box center [386, 177] width 15 height 27
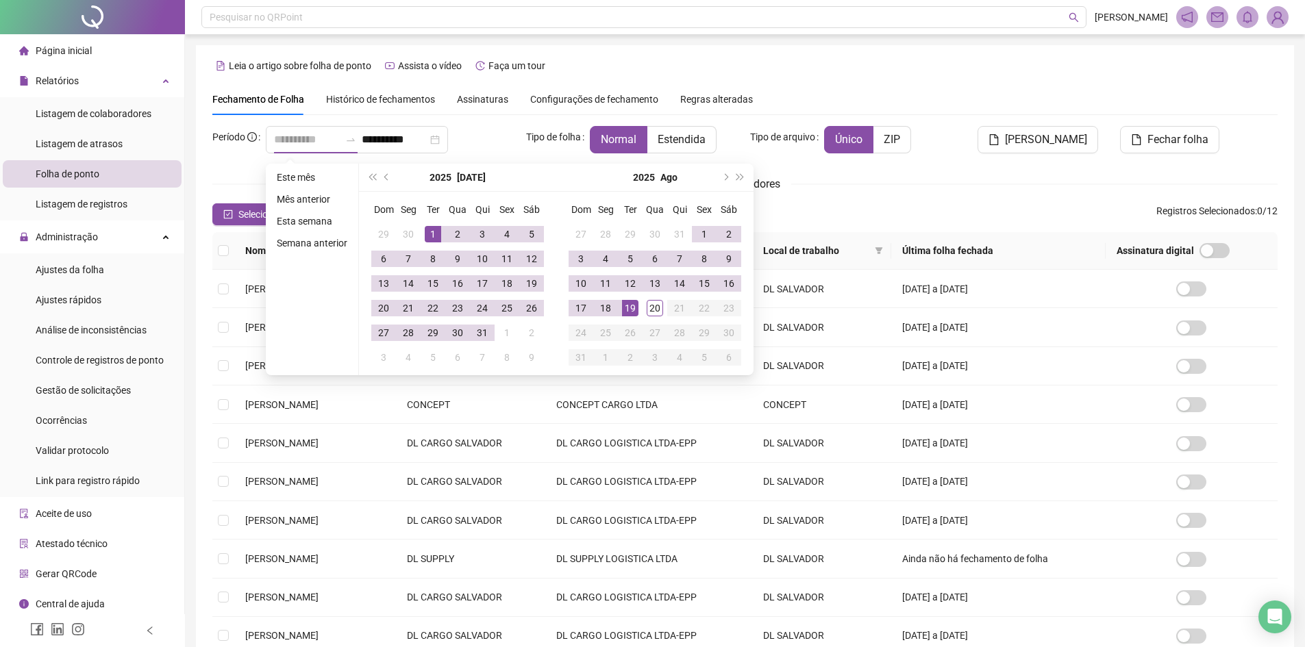
type input "**********"
click at [434, 232] on div "1" at bounding box center [433, 234] width 16 height 16
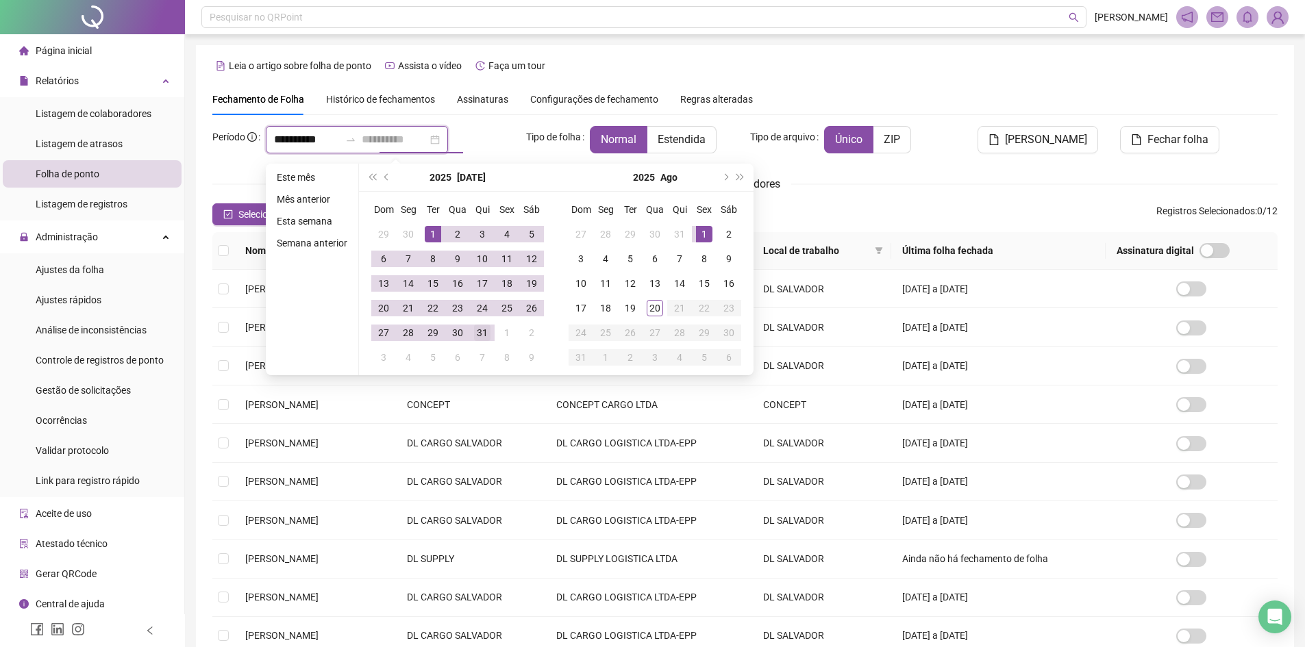
type input "**********"
click at [483, 336] on div "31" at bounding box center [482, 333] width 16 height 16
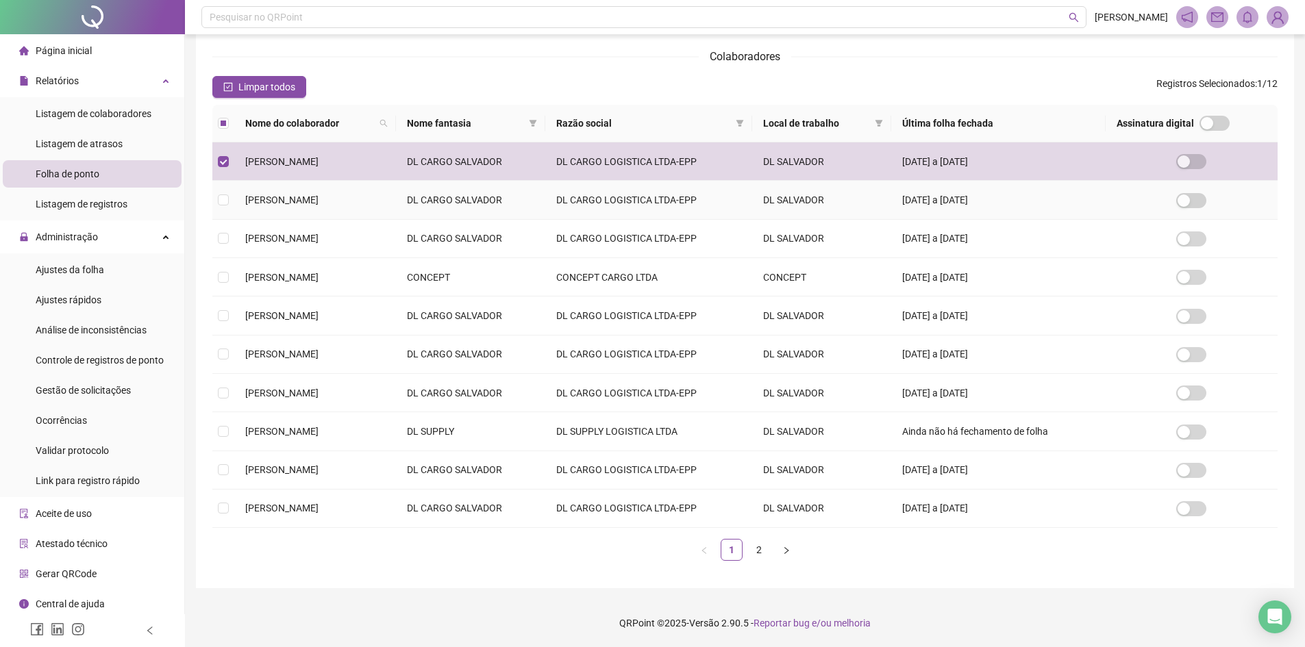
scroll to position [129, 0]
click at [760, 547] on link "2" at bounding box center [759, 550] width 21 height 21
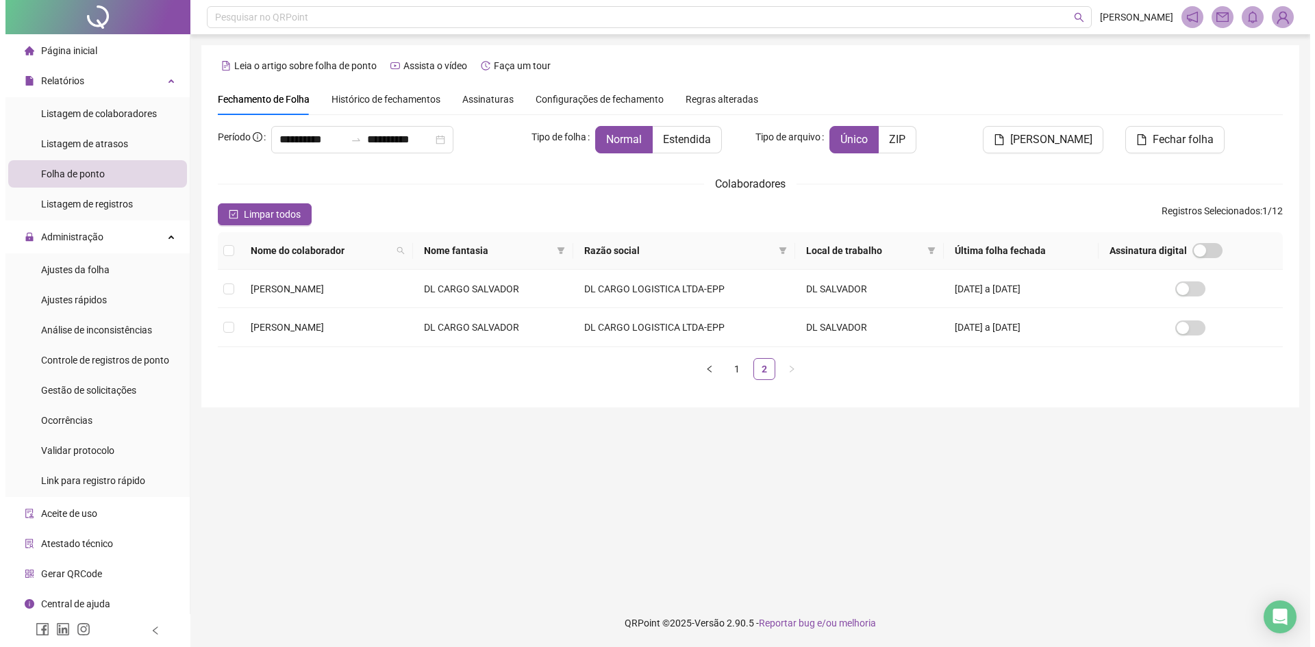
scroll to position [0, 0]
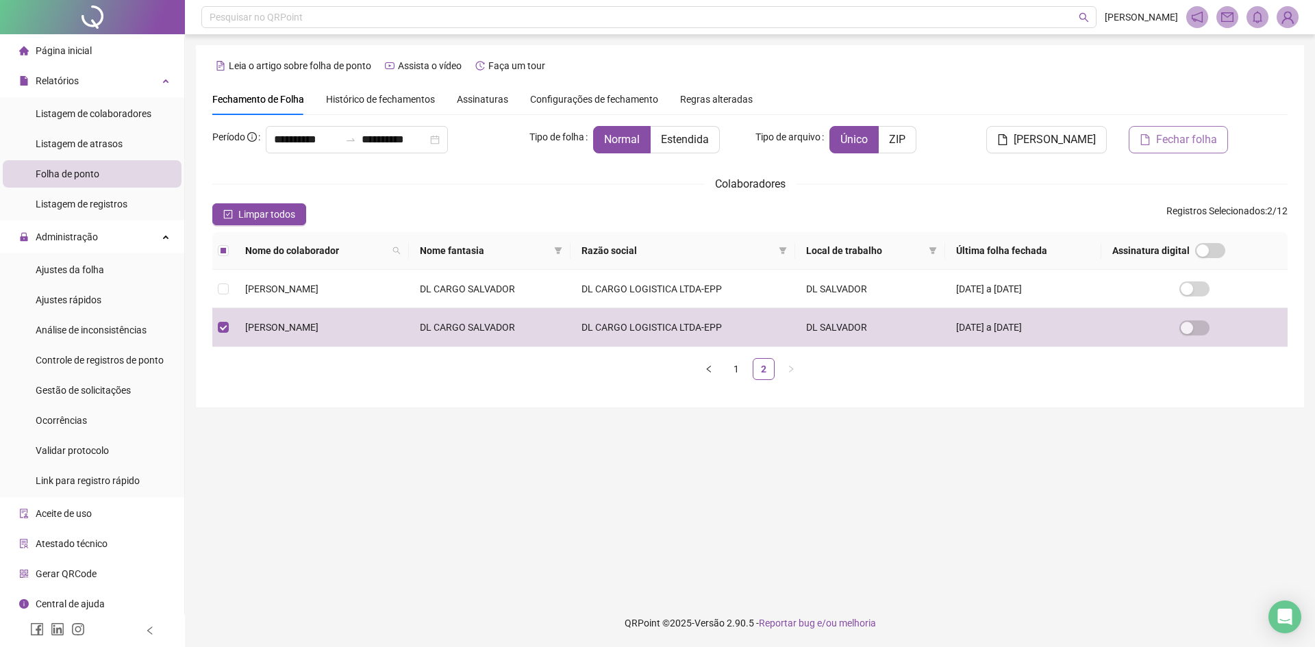
click at [1175, 143] on span "Fechar folha" at bounding box center [1186, 139] width 61 height 16
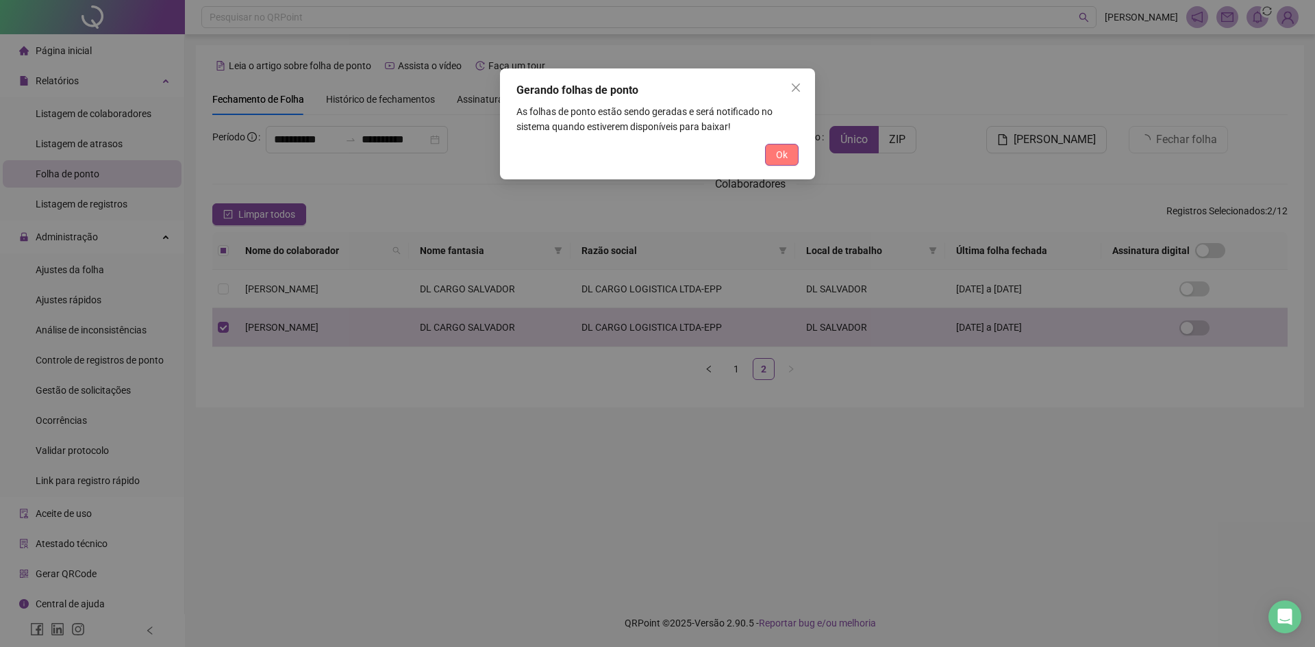
click at [790, 155] on button "Ok" at bounding box center [782, 155] width 34 height 22
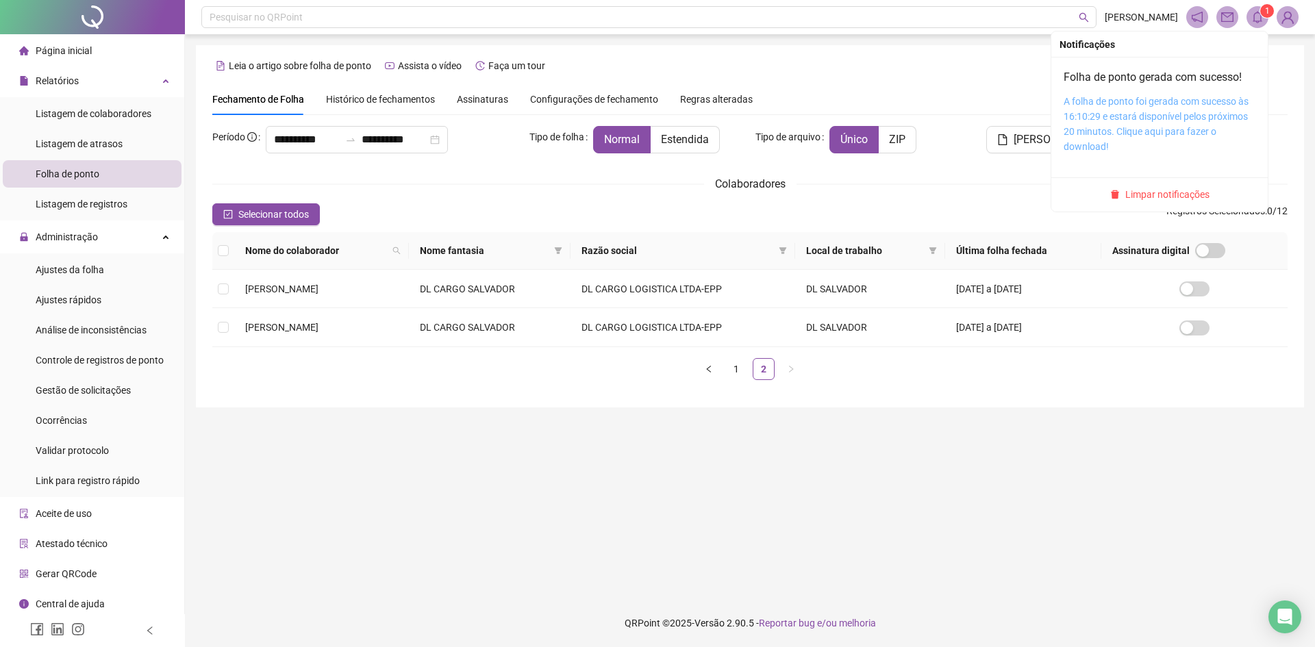
click at [1140, 129] on link "A folha de ponto foi gerada com sucesso às 16:10:29 e estará disponível pelos p…" at bounding box center [1156, 124] width 185 height 56
